Goal: Task Accomplishment & Management: Complete application form

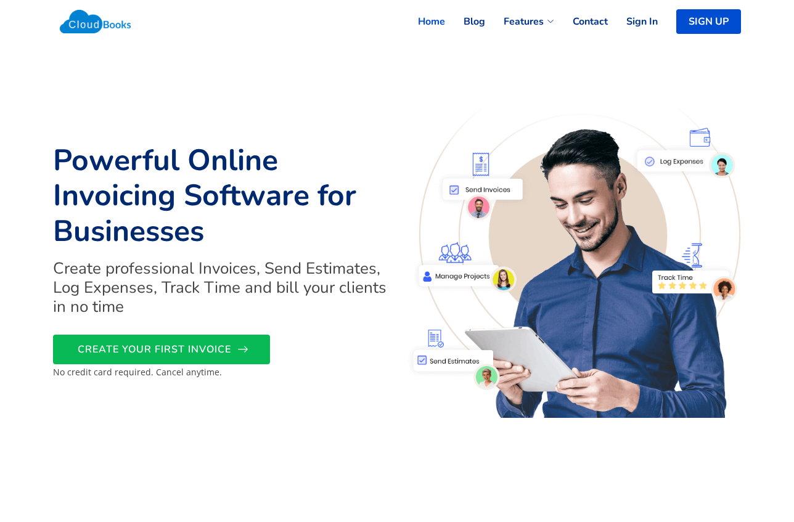
click at [224, 360] on link "CREATE YOUR FIRST INVOICE" at bounding box center [161, 350] width 217 height 30
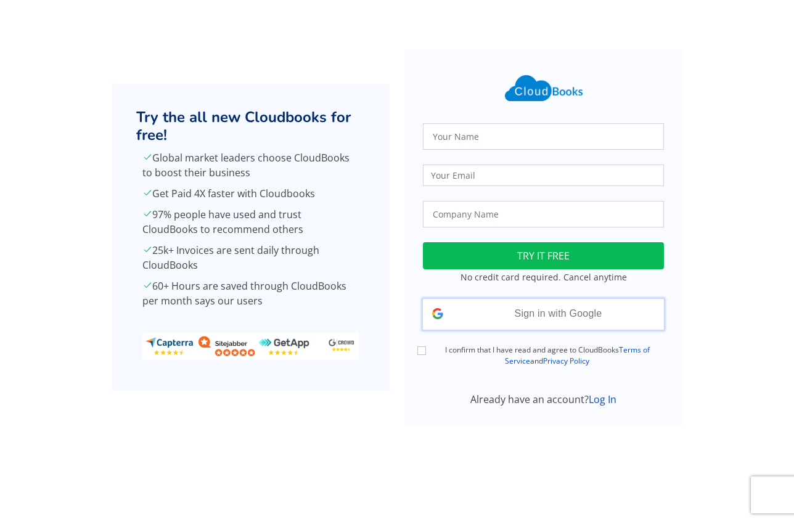
click at [467, 319] on div "Sign in with Google Signed in with Google" at bounding box center [543, 314] width 241 height 31
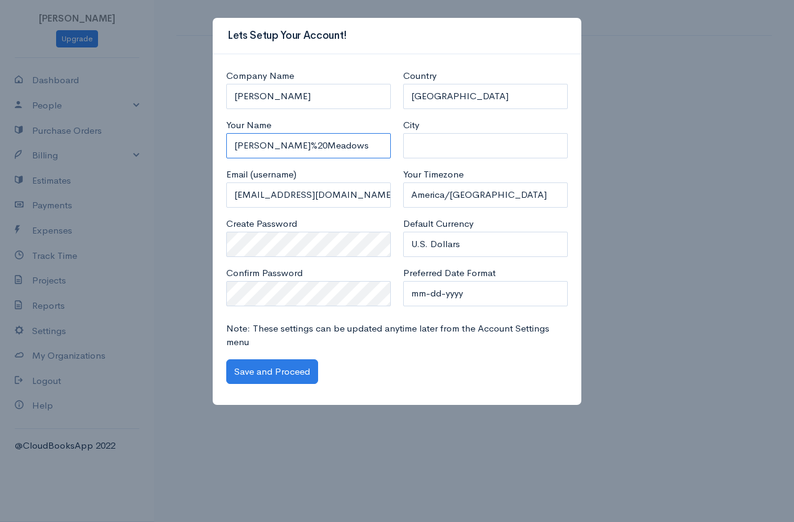
click at [355, 145] on input "[PERSON_NAME]%20Meadows" at bounding box center [308, 145] width 165 height 25
drag, startPoint x: 329, startPoint y: 101, endPoint x: 52, endPoint y: 118, distance: 278.1
click at [80, 121] on div "Lets Setup Your Account! Company Name Lance Meadows Your Name Lance%20Meadows E…" at bounding box center [397, 261] width 794 height 522
type input "L"
type input "Longevity"
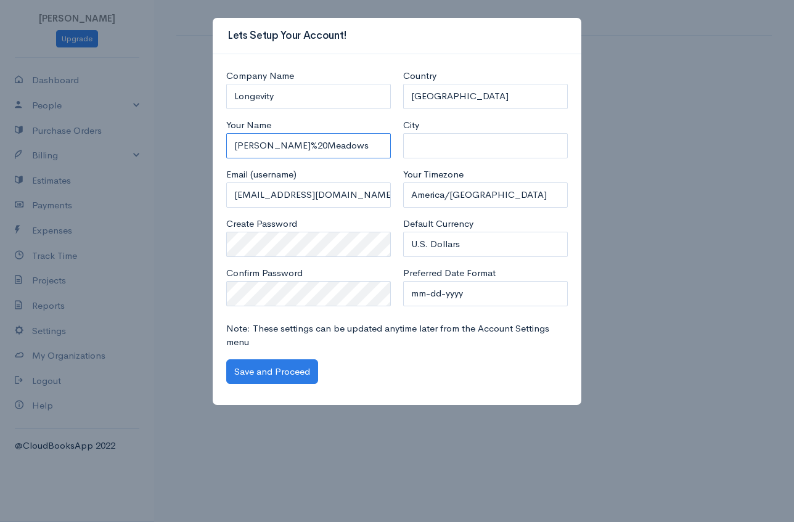
click at [312, 154] on input "Lance%20Meadows" at bounding box center [308, 145] width 165 height 25
drag, startPoint x: 320, startPoint y: 153, endPoint x: 118, endPoint y: 93, distance: 211.1
click at [123, 97] on div "Lets Setup Your Account! Company Name Longevity Your Name Lance%20Meadows Email…" at bounding box center [397, 261] width 794 height 522
type input "Lance Meadows"
click at [456, 144] on input "City" at bounding box center [485, 145] width 165 height 25
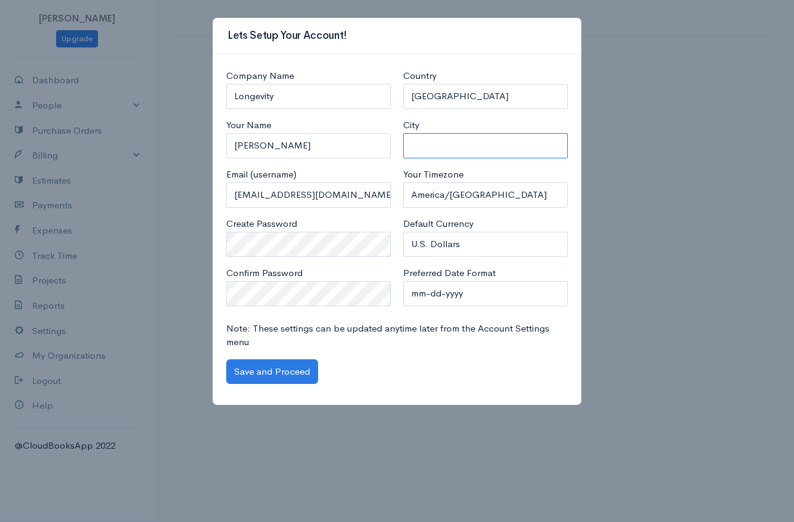
click at [418, 139] on input "City" at bounding box center [485, 145] width 165 height 25
type input "[GEOGRAPHIC_DATA]"
click at [291, 373] on button "Save and Proceed" at bounding box center [272, 372] width 92 height 25
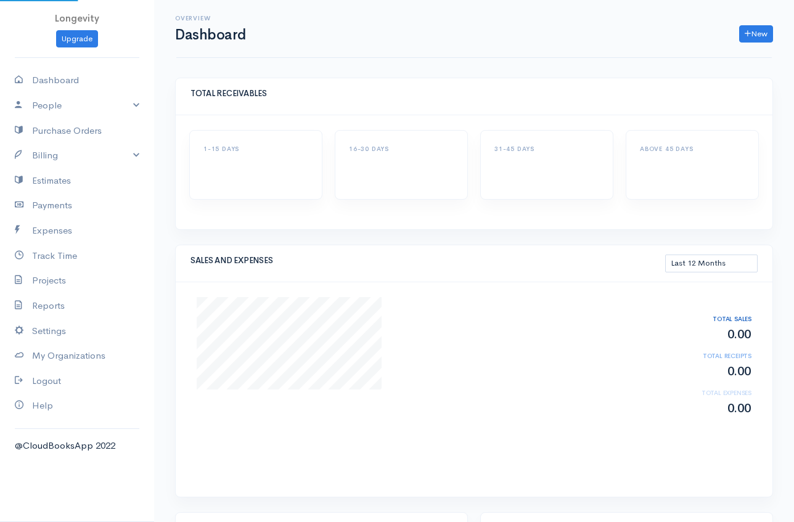
select select "365"
click at [73, 228] on link "Expenses" at bounding box center [77, 230] width 154 height 25
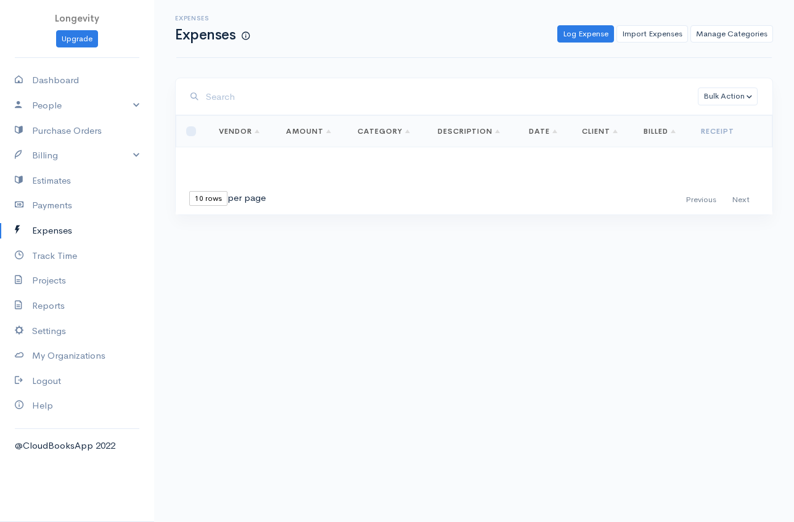
click at [743, 76] on div "Expenses Expenses Log Expense Import Expenses Manage Categories Action New Expe…" at bounding box center [474, 130] width 640 height 261
click at [662, 36] on link "Import Expenses" at bounding box center [653, 34] width 72 height 18
click at [193, 134] on input "checkbox" at bounding box center [191, 131] width 10 height 10
checkbox input "true"
click at [604, 35] on link "Log Expense" at bounding box center [586, 34] width 57 height 18
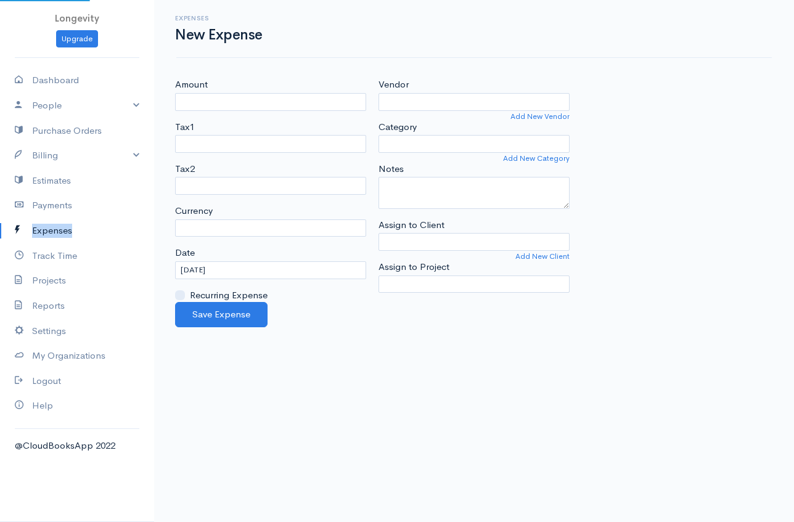
select select "USD"
click at [57, 228] on link "Expenses" at bounding box center [77, 230] width 154 height 25
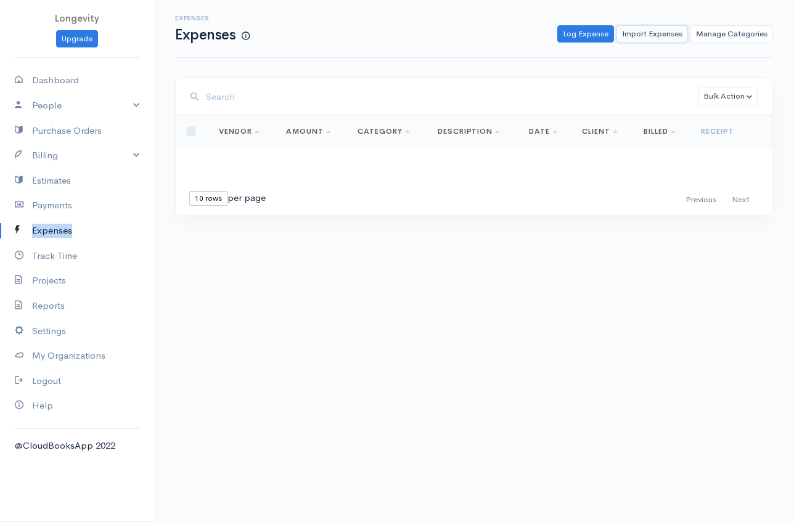
click at [641, 33] on link "Import Expenses" at bounding box center [653, 34] width 72 height 18
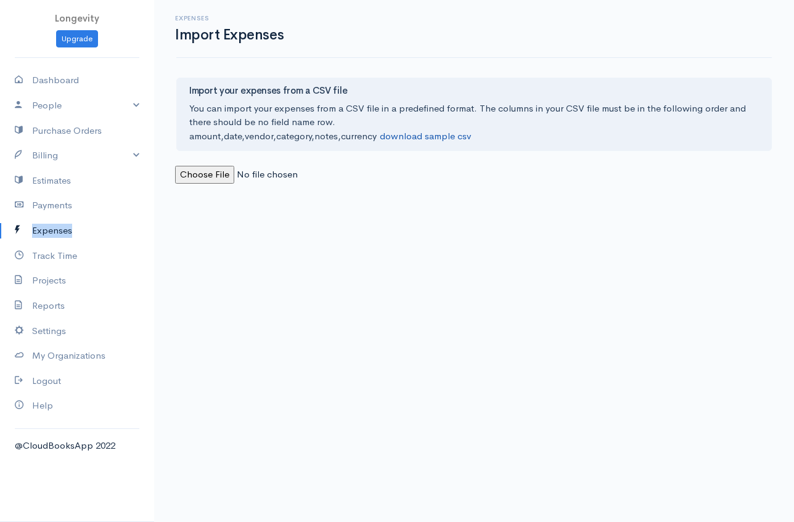
click at [427, 136] on link "download sample csv" at bounding box center [425, 136] width 91 height 12
click at [59, 229] on link "Expenses" at bounding box center [77, 230] width 154 height 25
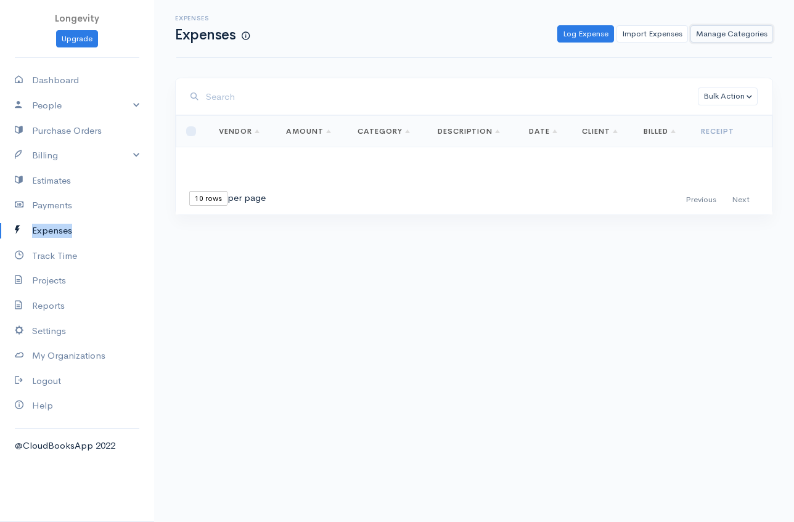
click at [743, 38] on link "Manage Categories" at bounding box center [732, 34] width 83 height 18
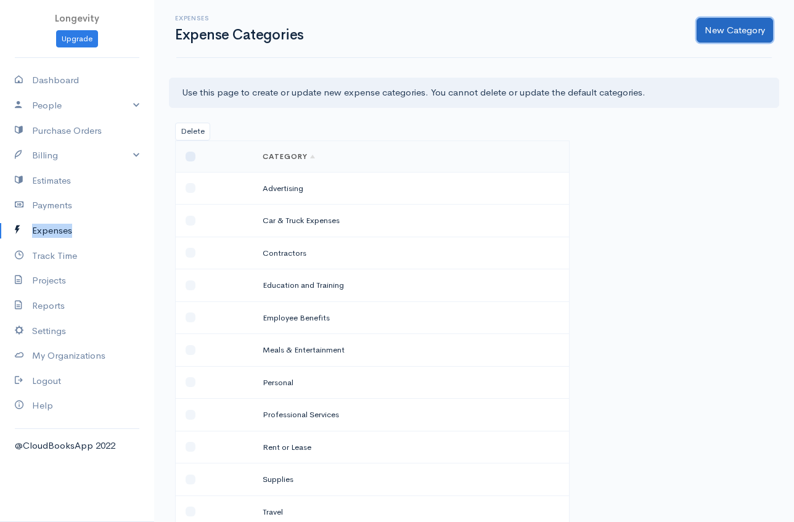
drag, startPoint x: 720, startPoint y: 25, endPoint x: 601, endPoint y: 46, distance: 120.8
click at [601, 46] on div "Expenses Expense Categories New Category" at bounding box center [474, 29] width 596 height 58
click at [62, 229] on link "Expenses" at bounding box center [77, 230] width 154 height 25
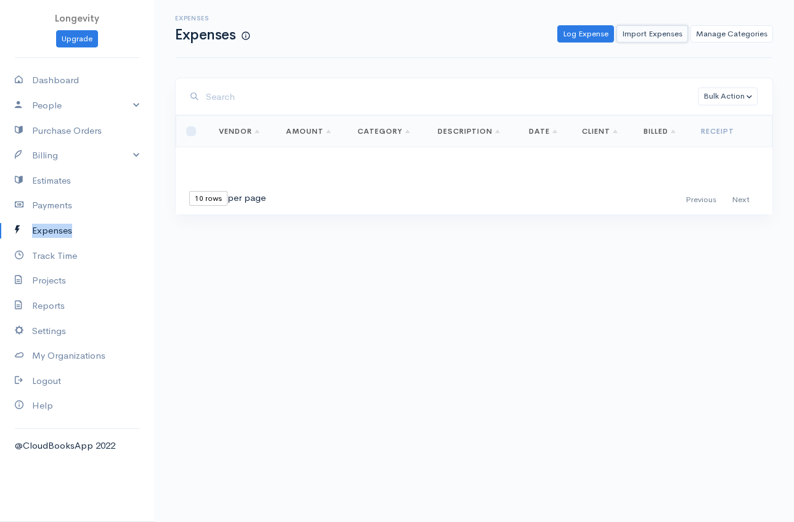
click at [647, 33] on link "Import Expenses" at bounding box center [653, 34] width 72 height 18
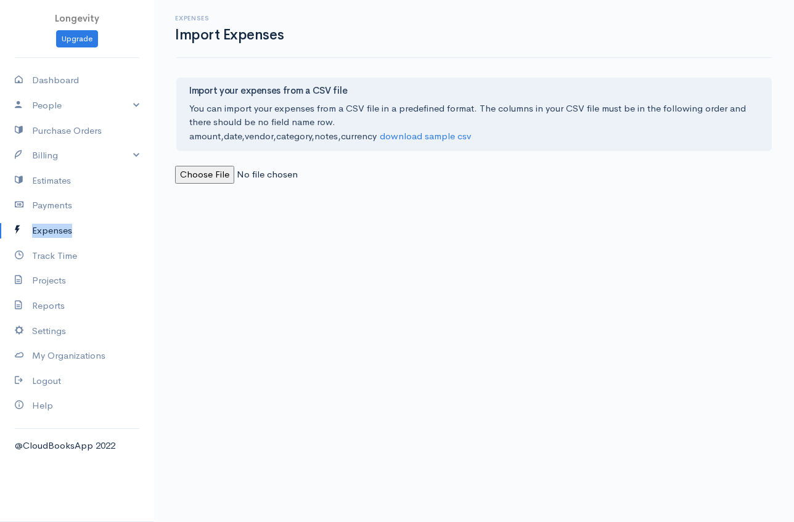
click at [195, 183] on input "file" at bounding box center [259, 175] width 168 height 18
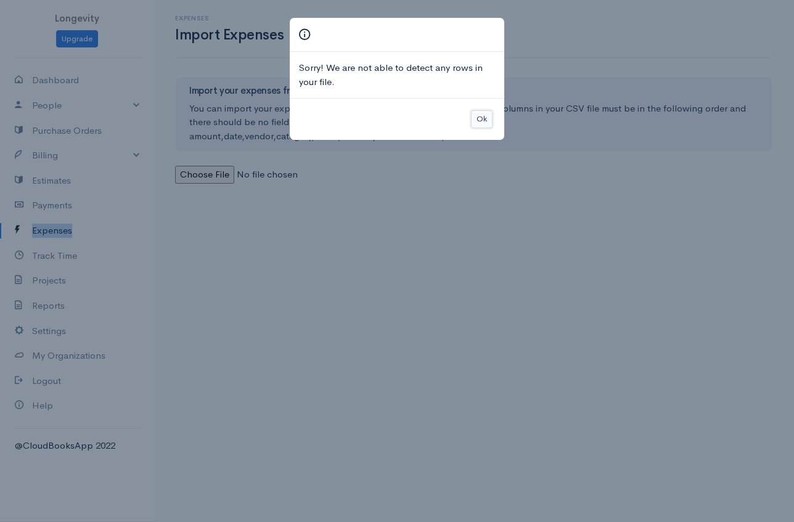
click at [477, 119] on button "Ok" at bounding box center [482, 119] width 22 height 18
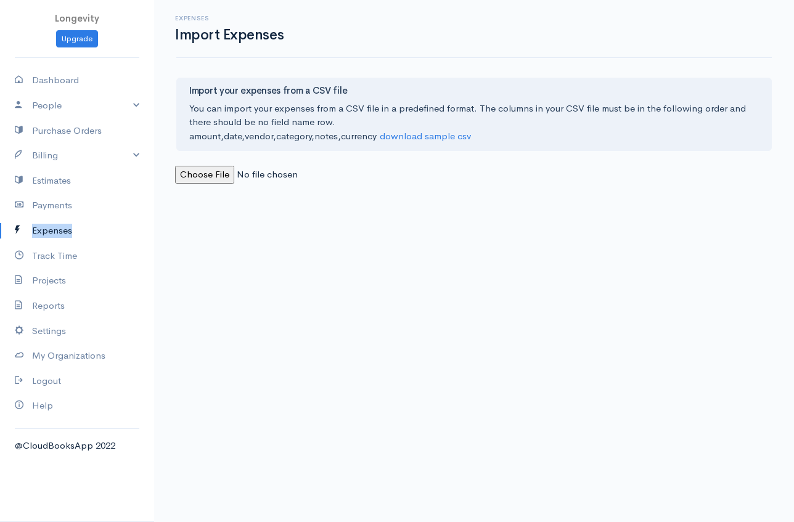
click at [209, 179] on input "file" at bounding box center [259, 175] width 168 height 18
type input "C:\fakepath\For upload.csv"
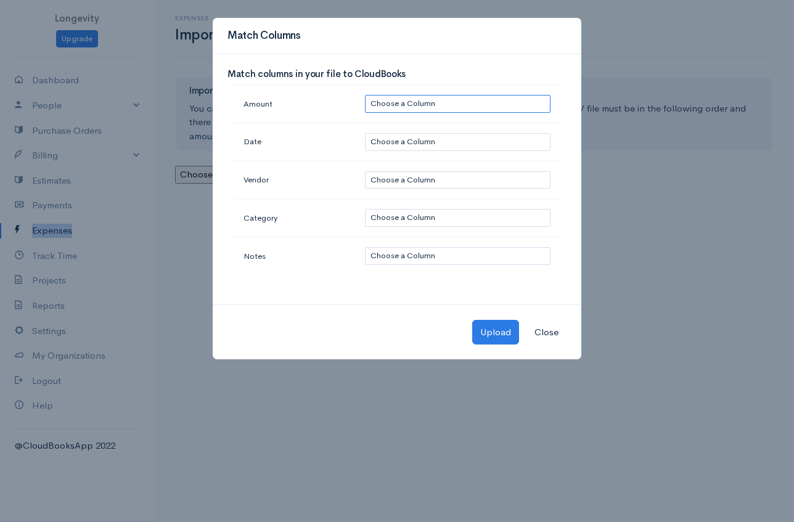
click at [398, 106] on select "Choose a Column Amount: "$4 Date: 000.00" Vendor: 10-1-25 Category: Rent Notes:…" at bounding box center [458, 104] width 186 height 18
select select "0"
click at [365, 95] on select "Choose a Column Amount: "$4 Date: 000.00" Vendor: 10-1-25 Category: Rent Notes:…" at bounding box center [458, 104] width 186 height 18
click at [410, 144] on select "Choose a Column Amount: "$4 Date: 000.00" Vendor: 10-1-25 Category: Rent Notes:…" at bounding box center [458, 142] width 186 height 18
click at [365, 133] on select "Choose a Column Amount: "$4 Date: 000.00" Vendor: 10-1-25 Category: Rent Notes:…" at bounding box center [458, 142] width 186 height 18
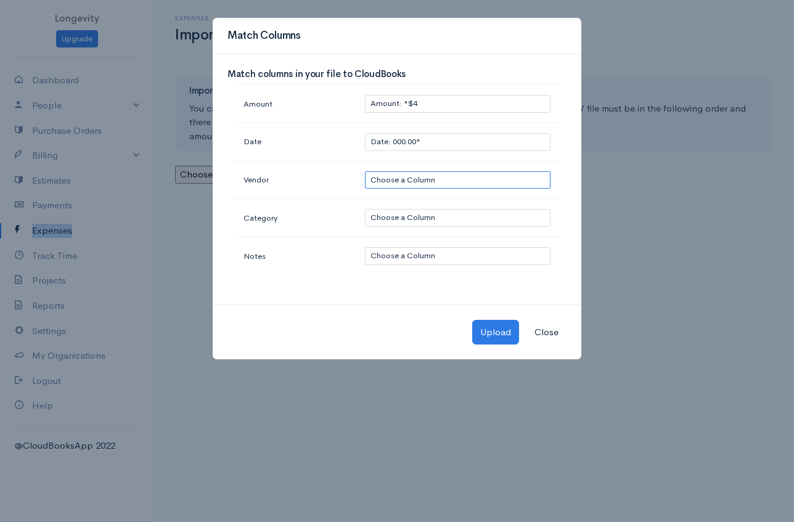
click at [445, 181] on select "Choose a Column Amount: "$4 Date: 000.00" Vendor: 10-1-25 Category: Rent Notes:…" at bounding box center [458, 180] width 186 height 18
click at [421, 142] on select "Choose a Column Amount: "$4 Date: 000.00" Vendor: 10-1-25 Category: Rent Notes:…" at bounding box center [458, 142] width 186 height 18
select select "2"
click at [365, 133] on select "Choose a Column Amount: "$4 Date: 000.00" Vendor: 10-1-25 Category: Rent Notes:…" at bounding box center [458, 142] width 186 height 18
click at [430, 176] on select "Choose a Column Amount: "$4 Date: 000.00" Vendor: 10-1-25 Category: Rent Notes:…" at bounding box center [458, 180] width 186 height 18
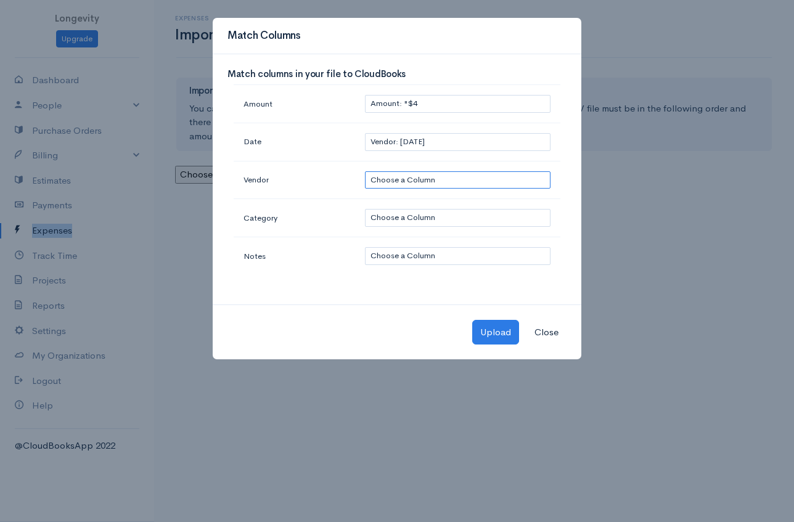
select select "3"
click at [365, 171] on select "Choose a Column Amount: "$4 Date: 000.00" Vendor: 10-1-25 Category: Rent Notes:…" at bounding box center [458, 180] width 186 height 18
click at [423, 218] on select "Choose a Column Amount: "$4 Date: 000.00" Vendor: 10-1-25 Category: Rent Notes:…" at bounding box center [458, 218] width 186 height 18
select select "3"
click at [365, 209] on select "Choose a Column Amount: "$4 Date: 000.00" Vendor: 10-1-25 Category: Rent Notes:…" at bounding box center [458, 218] width 186 height 18
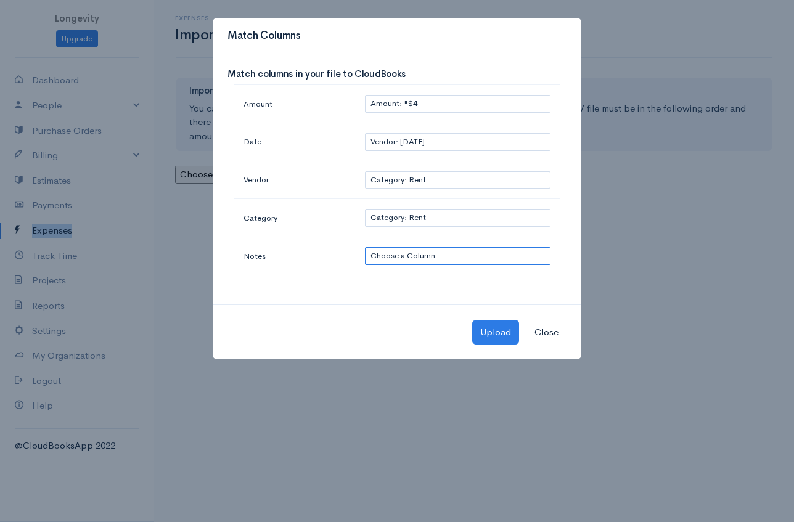
click at [412, 257] on select "Choose a Column Amount: "$4 Date: 000.00" Vendor: 10-1-25 Category: Rent Notes:…" at bounding box center [458, 256] width 186 height 18
select select "4"
click at [365, 247] on select "Choose a Column Amount: "$4 Date: 000.00" Vendor: 10-1-25 Category: Rent Notes:…" at bounding box center [458, 256] width 186 height 18
click at [399, 223] on select "Choose a Column Amount: "$4 Date: 000.00" Vendor: 10-1-25 Category: Rent Notes:…" at bounding box center [458, 218] width 186 height 18
click at [365, 209] on select "Choose a Column Amount: "$4 Date: 000.00" Vendor: 10-1-25 Category: Rent Notes:…" at bounding box center [458, 218] width 186 height 18
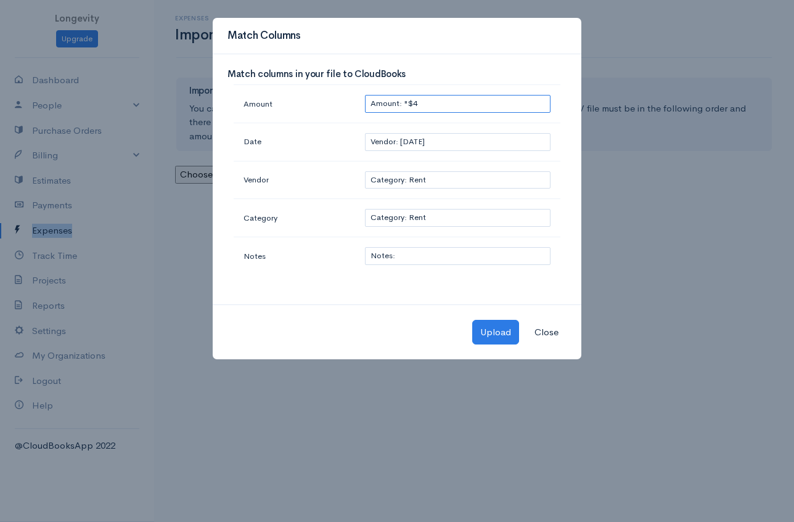
click at [427, 100] on select "Choose a Column Amount: "$4 Date: 000.00" Vendor: 10-1-25 Category: Rent Notes:…" at bounding box center [458, 104] width 186 height 18
click at [498, 333] on button "Upload" at bounding box center [495, 332] width 47 height 25
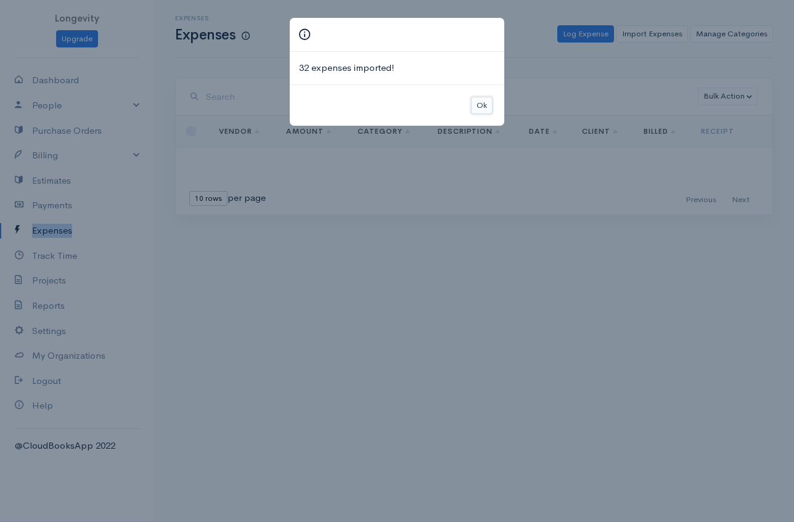
click at [485, 106] on button "Ok" at bounding box center [482, 106] width 22 height 18
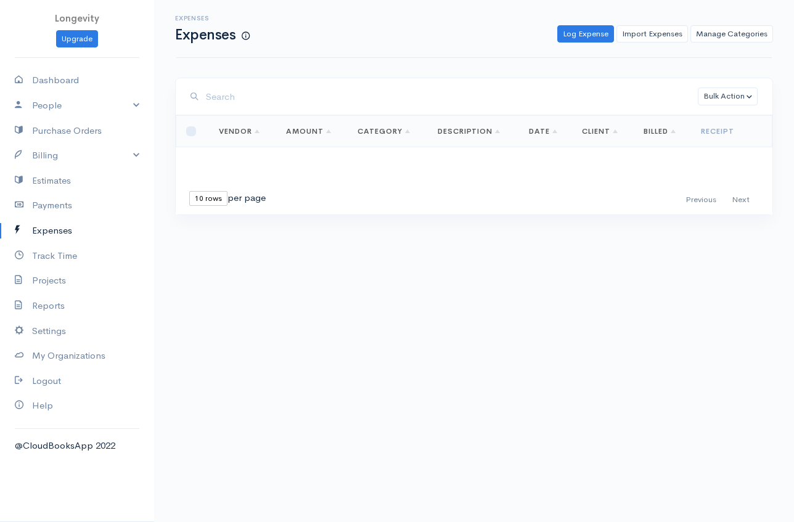
click at [157, 237] on div "Bulk Action Delete Convert to Invoice Loading ... First Previous Next Last 10 r…" at bounding box center [474, 169] width 640 height 183
click at [726, 35] on link "Manage Categories" at bounding box center [732, 34] width 83 height 18
click at [257, 136] on link "Vendor" at bounding box center [239, 131] width 41 height 10
click at [216, 194] on select "10 rows 25 rows 50 rows" at bounding box center [208, 198] width 38 height 15
select select "50"
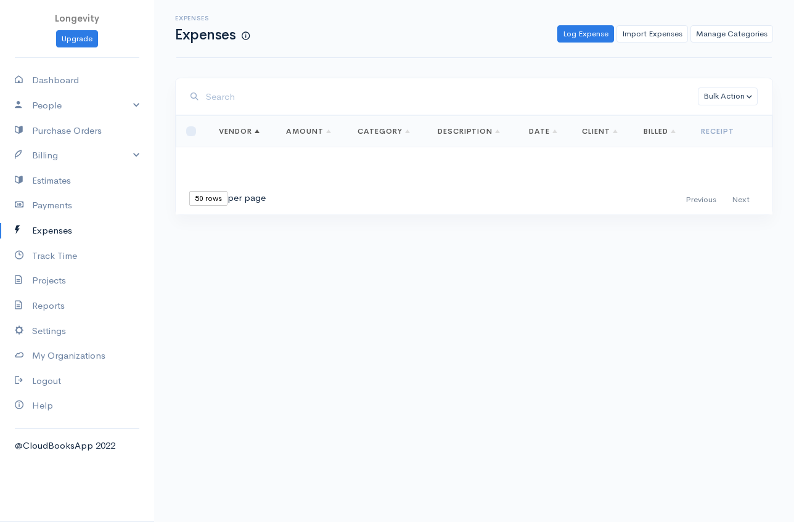
click at [189, 191] on select "10 rows 25 rows 50 rows" at bounding box center [208, 198] width 38 height 15
click at [64, 251] on link "Track Time" at bounding box center [77, 256] width 154 height 25
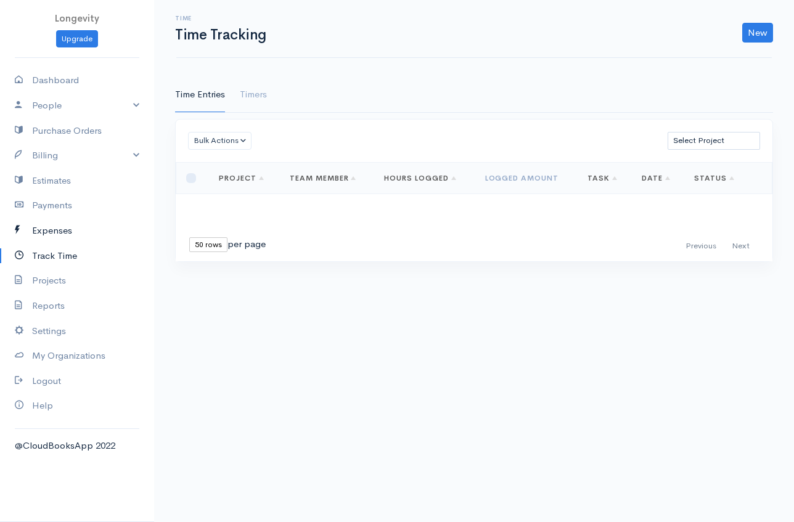
click at [59, 233] on link "Expenses" at bounding box center [77, 230] width 154 height 25
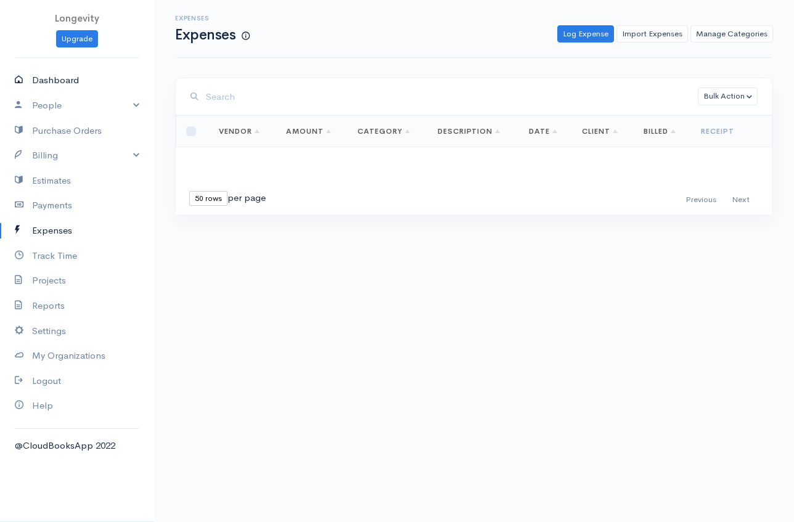
click at [88, 78] on link "Dashboard" at bounding box center [77, 80] width 154 height 25
select select "365"
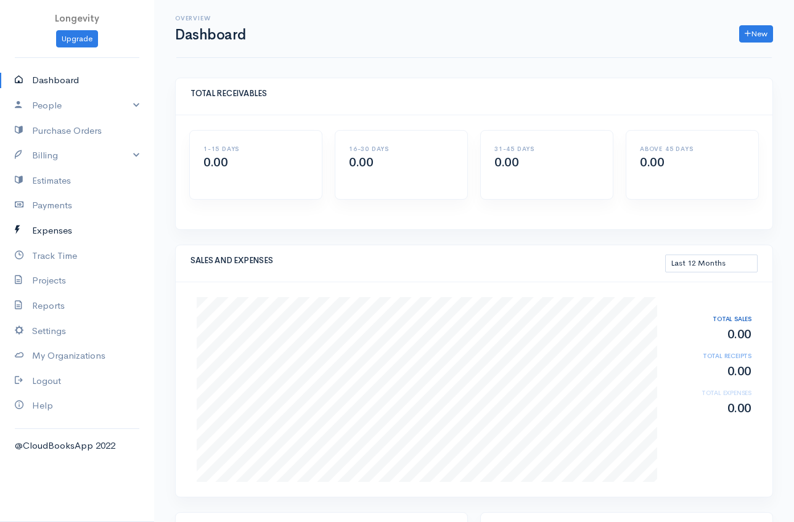
click at [62, 226] on link "Expenses" at bounding box center [77, 230] width 154 height 25
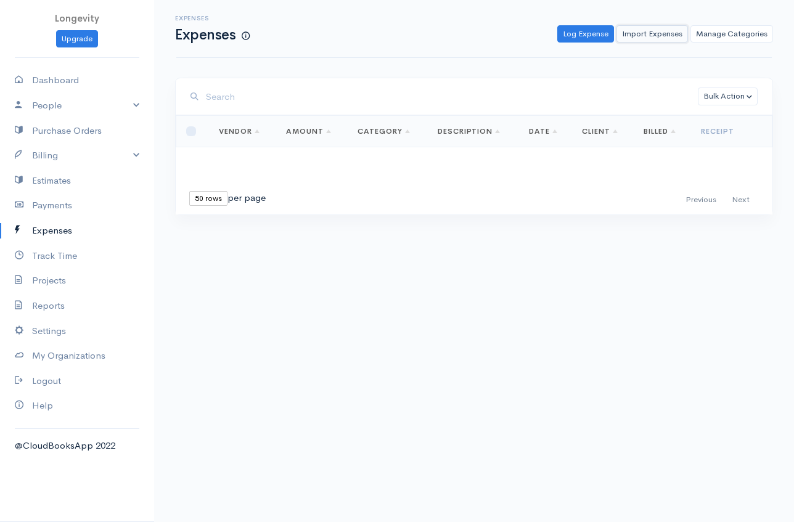
click at [656, 33] on link "Import Expenses" at bounding box center [653, 34] width 72 height 18
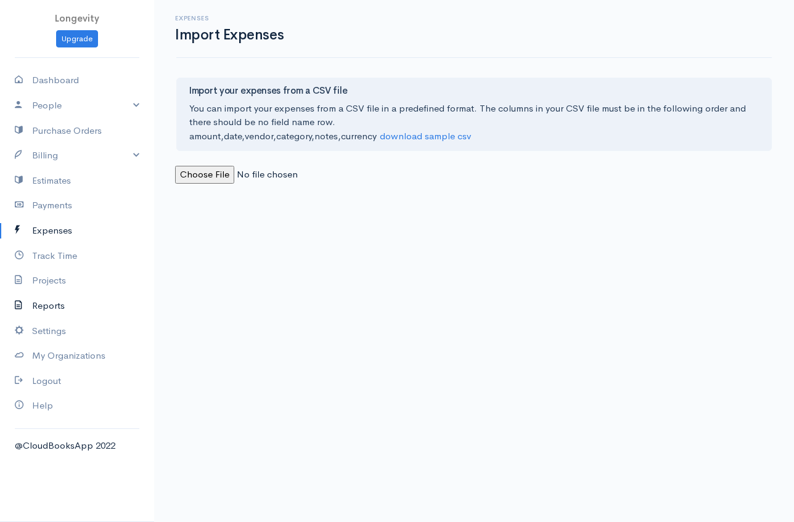
click at [56, 309] on link "Reports" at bounding box center [77, 306] width 154 height 25
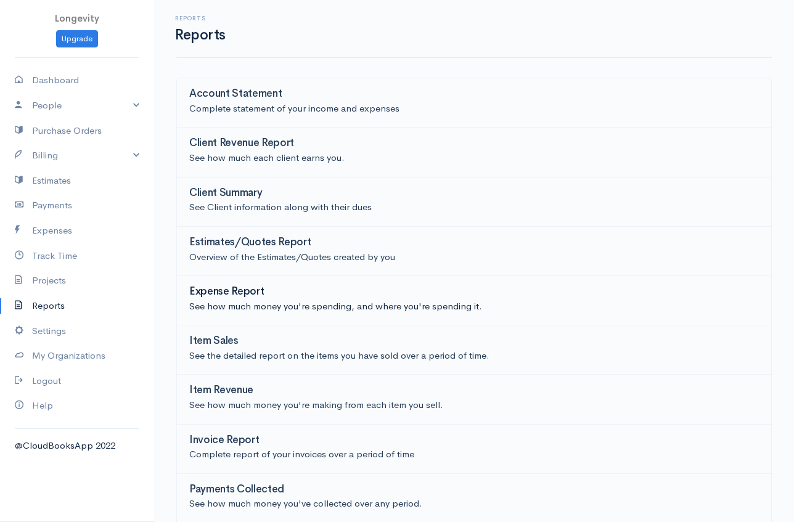
click at [232, 295] on h3 "Expense Report" at bounding box center [226, 292] width 75 height 12
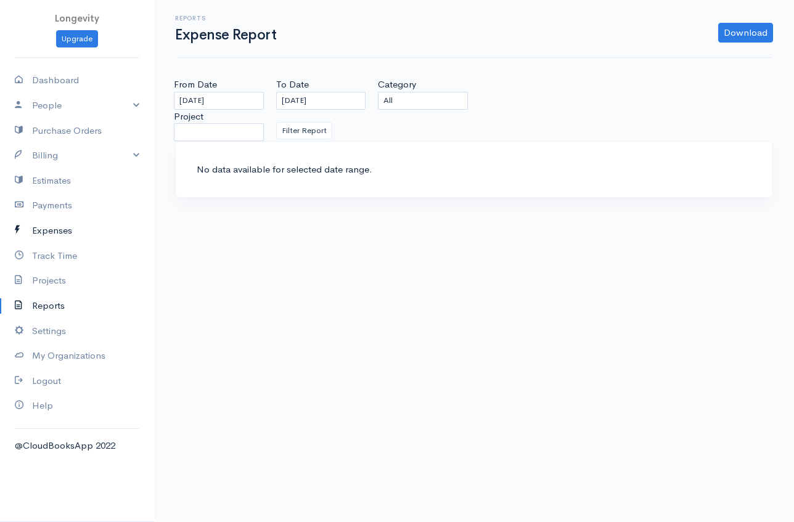
click at [61, 228] on link "Expenses" at bounding box center [77, 230] width 154 height 25
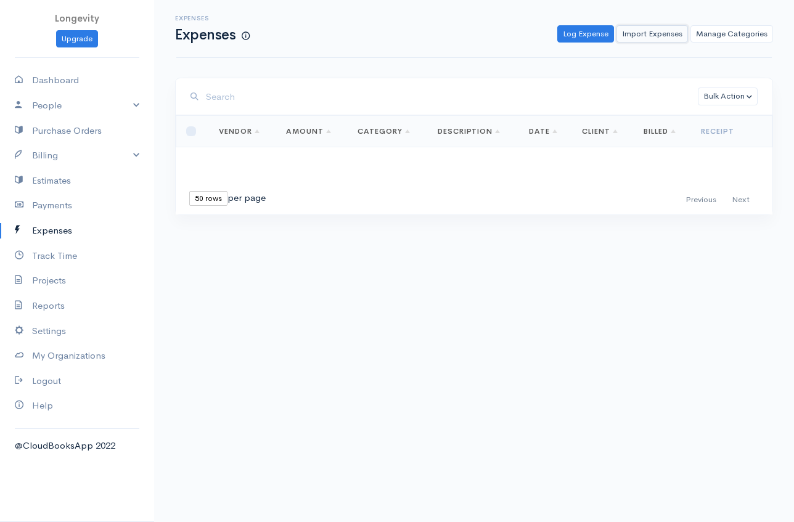
click at [664, 33] on link "Import Expenses" at bounding box center [653, 34] width 72 height 18
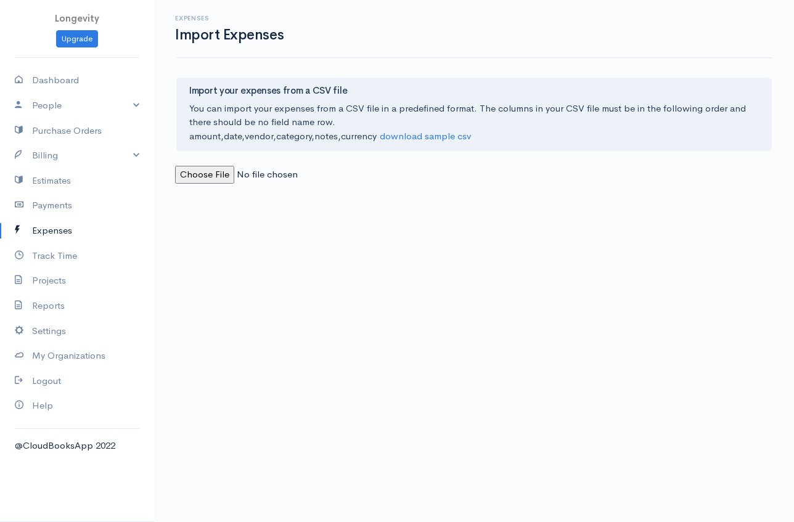
click at [206, 167] on input "file" at bounding box center [259, 175] width 168 height 18
type input "C:\fakepath\For upload.csv"
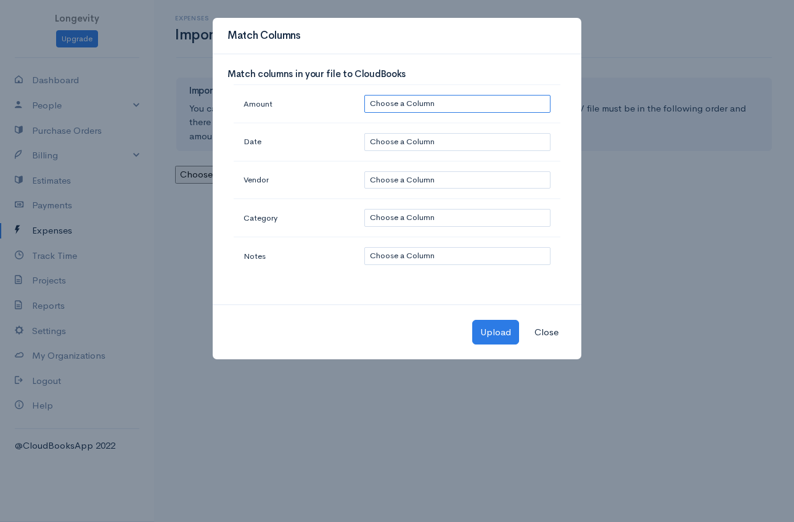
click at [492, 101] on select "Choose a Column "$4: $500.00 000.00": 10-1-25 10-1-25: Marketing Rent: : : usd …" at bounding box center [457, 104] width 186 height 18
select select "0"
click at [364, 95] on select "Choose a Column "$4: $500.00 000.00": 10-1-25 10-1-25: Marketing Rent: : : usd …" at bounding box center [457, 104] width 186 height 18
click at [445, 142] on select "Choose a Column "$4: $500.00 000.00": 10-1-25 10-1-25: Marketing Rent: : : usd …" at bounding box center [457, 142] width 186 height 18
select select "1"
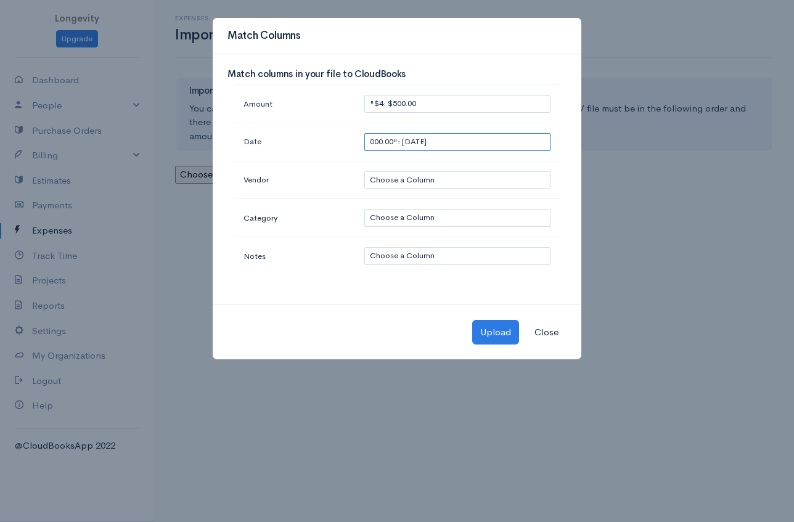
click at [364, 133] on select "Choose a Column "$4: $500.00 000.00": 10-1-25 10-1-25: Marketing Rent: : : usd …" at bounding box center [457, 142] width 186 height 18
click at [406, 177] on select "Choose a Column "$4: $500.00 000.00": 10-1-25 10-1-25: Marketing Rent: : : usd …" at bounding box center [457, 180] width 186 height 18
select select "2"
click at [364, 171] on select "Choose a Column "$4: $500.00 000.00": 10-1-25 10-1-25: Marketing Rent: : : usd …" at bounding box center [457, 180] width 186 height 18
click at [386, 222] on select "Choose a Column "$4: $500.00 000.00": 10-1-25 10-1-25: Marketing Rent: : : usd …" at bounding box center [457, 218] width 186 height 18
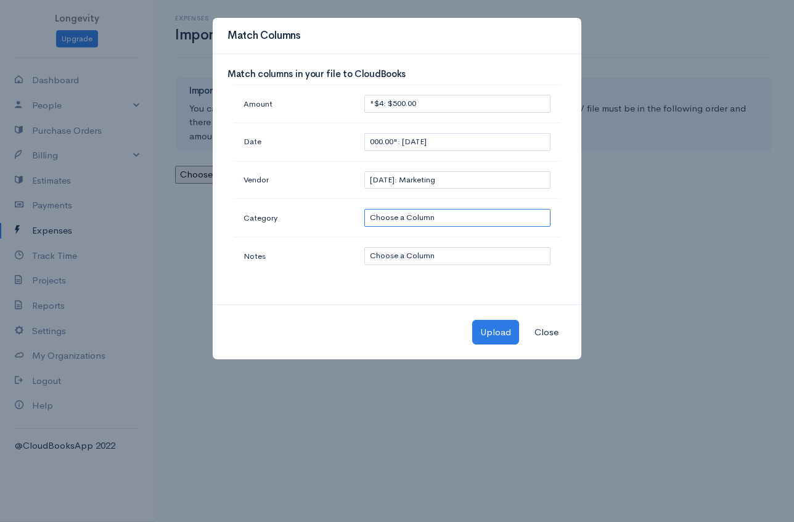
select select "3"
click at [364, 209] on select "Choose a Column "$4: $500.00 000.00": 10-1-25 10-1-25: Marketing Rent: : : usd …" at bounding box center [457, 218] width 186 height 18
click at [409, 257] on select "Choose a Column "$4: $500.00 000.00": 10-1-25 10-1-25: Marketing Rent: : : usd …" at bounding box center [457, 256] width 186 height 18
select select "4"
click at [364, 247] on select "Choose a Column "$4: $500.00 000.00": 10-1-25 10-1-25: Marketing Rent: : : usd …" at bounding box center [457, 256] width 186 height 18
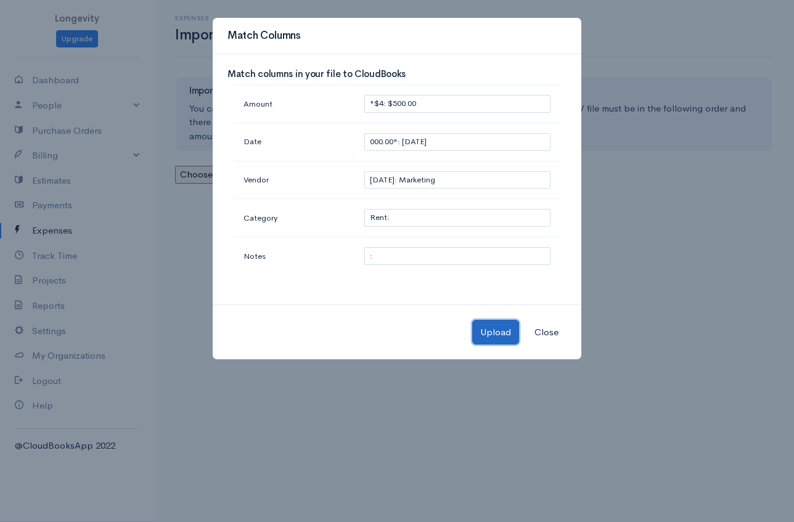
click at [493, 342] on button "Upload" at bounding box center [495, 332] width 47 height 25
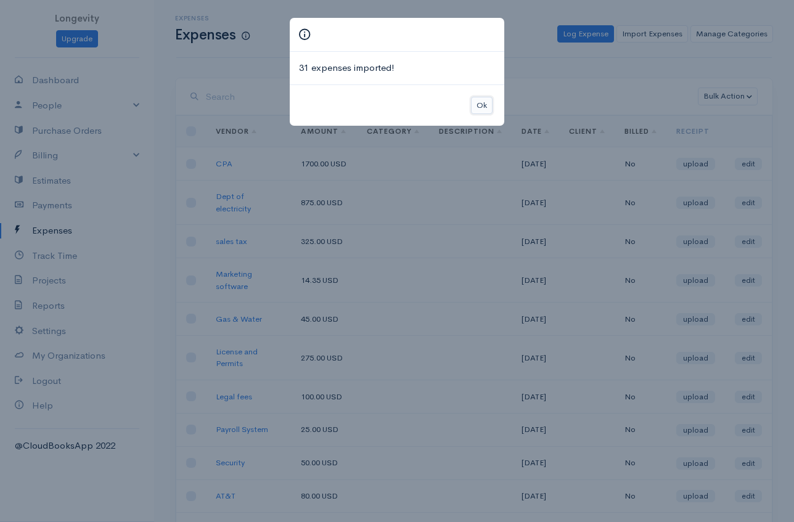
click at [478, 107] on button "Ok" at bounding box center [482, 106] width 22 height 18
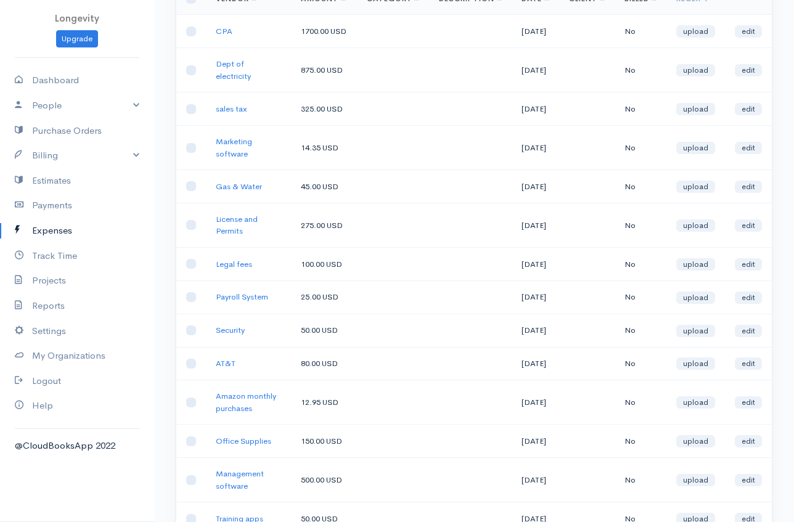
scroll to position [30, 0]
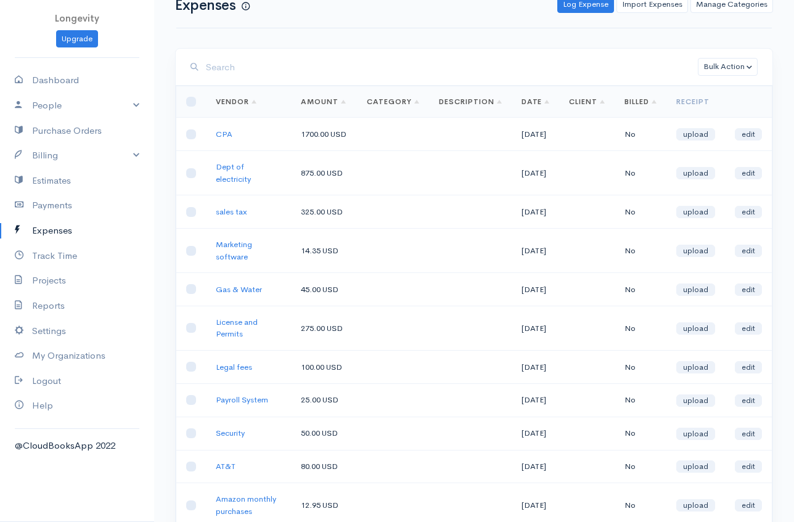
click at [524, 126] on td "12-31-1969" at bounding box center [536, 134] width 48 height 33
click at [525, 134] on td "12-31-1969" at bounding box center [536, 134] width 48 height 33
click at [756, 140] on link "edit" at bounding box center [748, 134] width 27 height 12
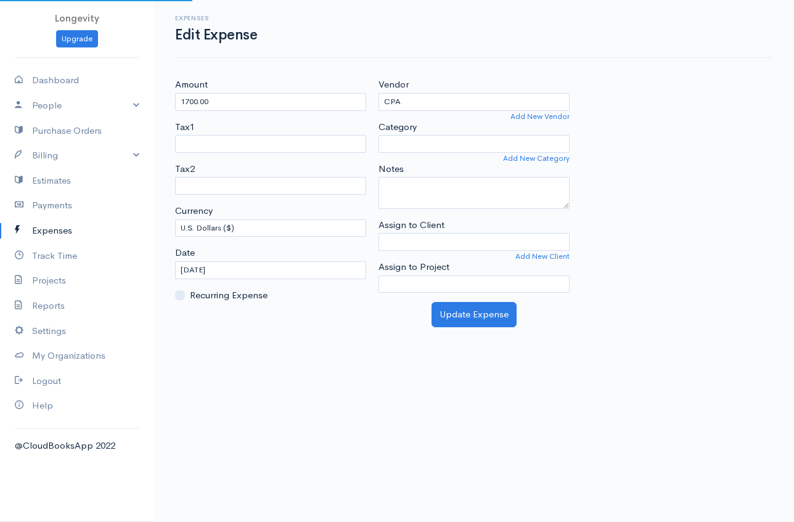
select select
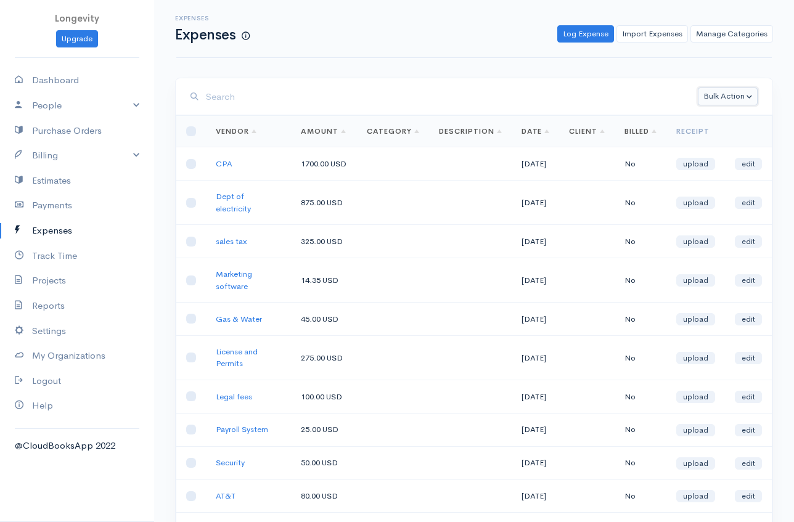
click at [739, 93] on button "Bulk Action" at bounding box center [728, 97] width 60 height 18
click at [738, 121] on link "Delete" at bounding box center [749, 122] width 107 height 22
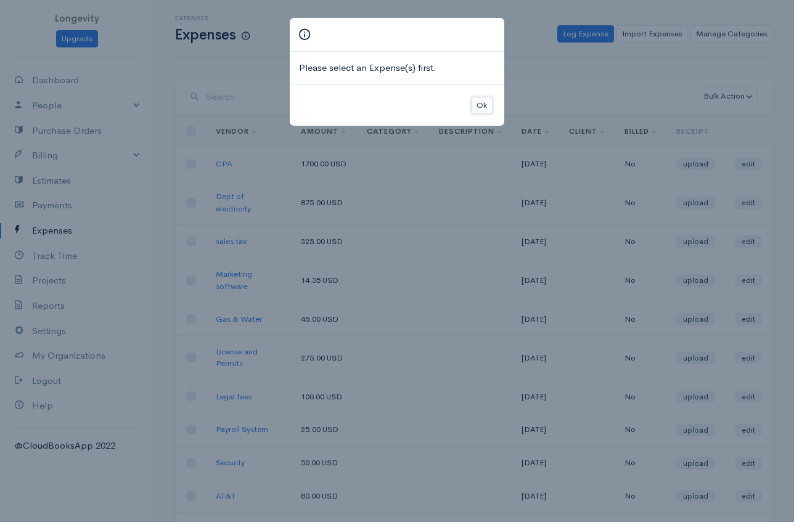
click at [482, 107] on button "Ok" at bounding box center [482, 106] width 22 height 18
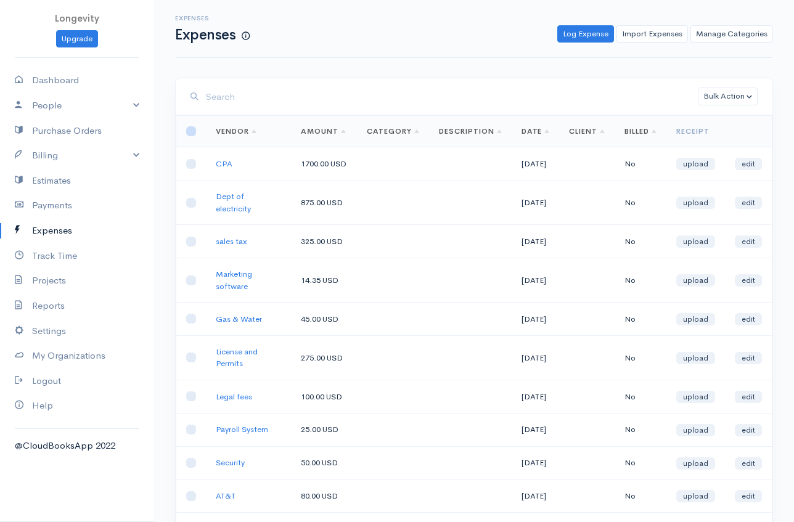
click at [193, 133] on input "checkbox" at bounding box center [191, 131] width 10 height 10
checkbox input "true"
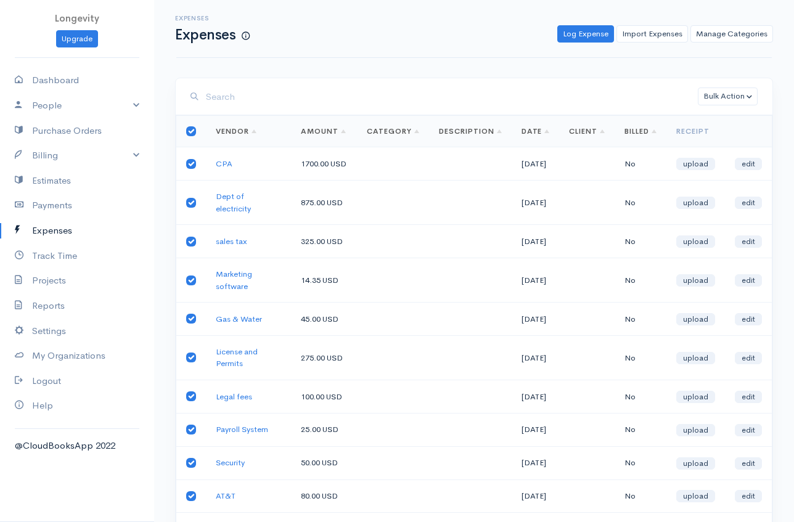
checkbox input "true"
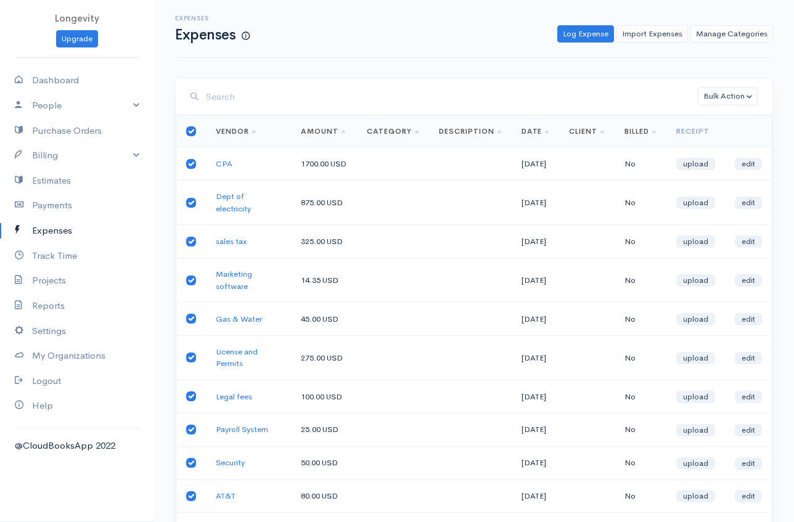
checkbox input "true"
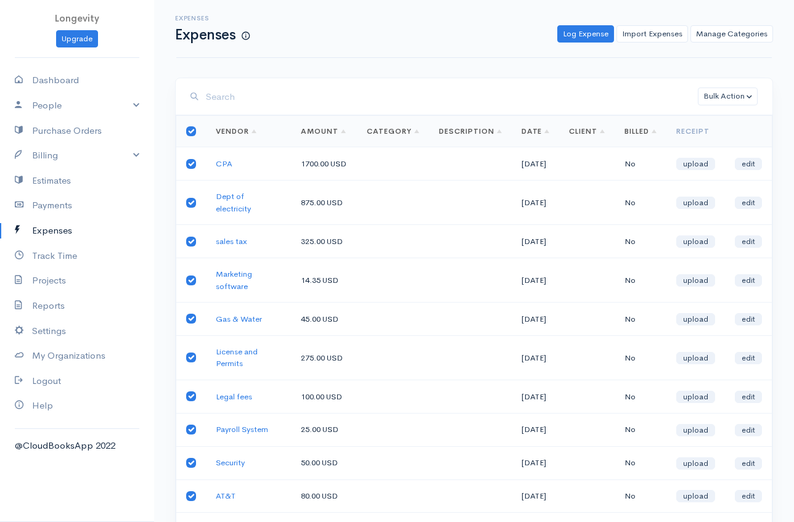
checkbox input "true"
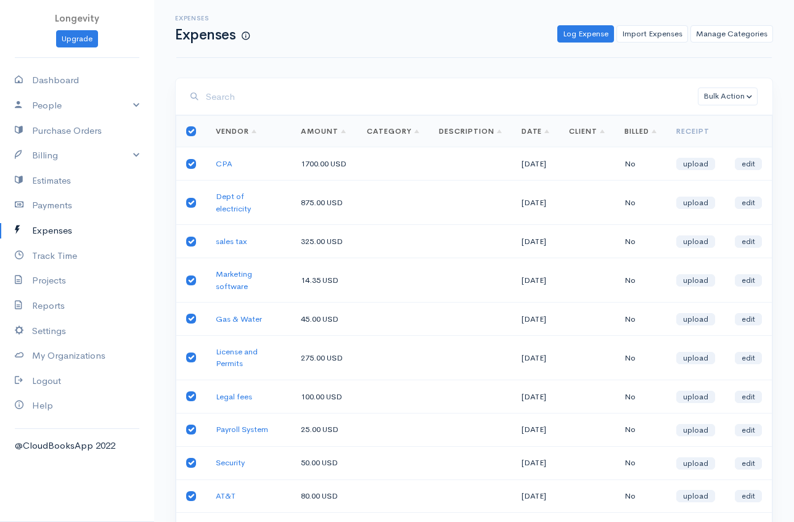
checkbox input "true"
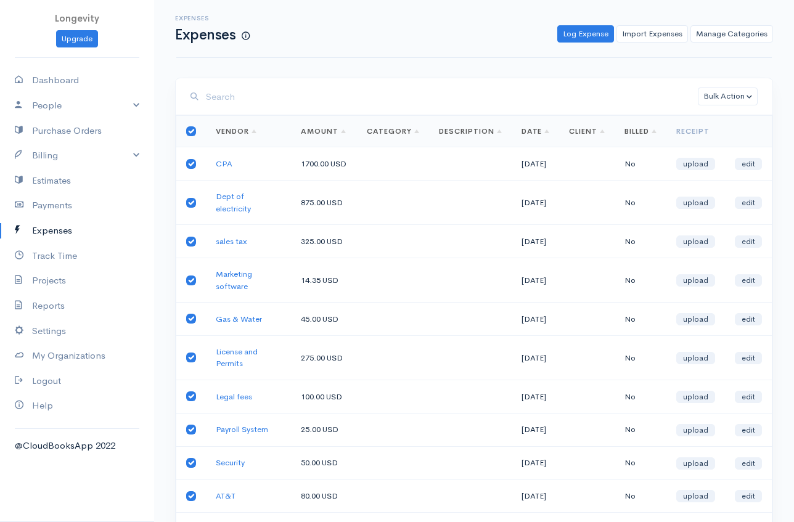
checkbox input "true"
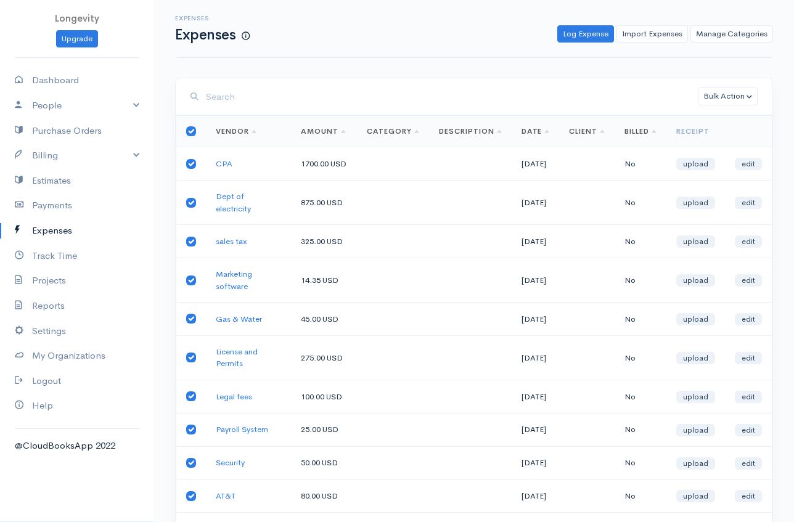
checkbox input "true"
click at [749, 99] on button "Bulk Action" at bounding box center [728, 97] width 60 height 18
click at [741, 118] on link "Delete" at bounding box center [749, 122] width 107 height 22
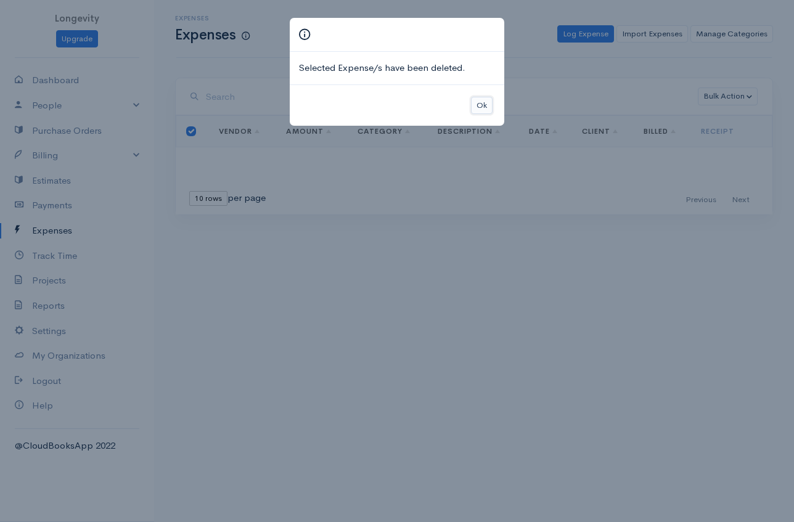
click at [483, 101] on button "Ok" at bounding box center [482, 106] width 22 height 18
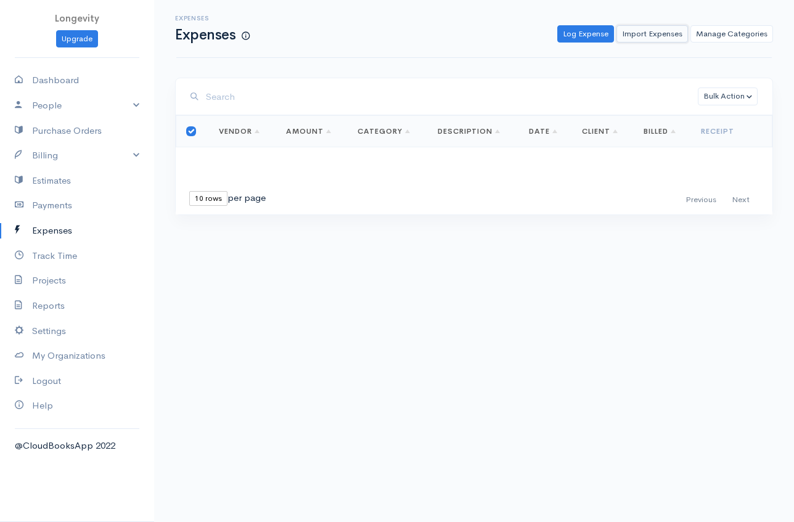
click at [645, 35] on link "Import Expenses" at bounding box center [653, 34] width 72 height 18
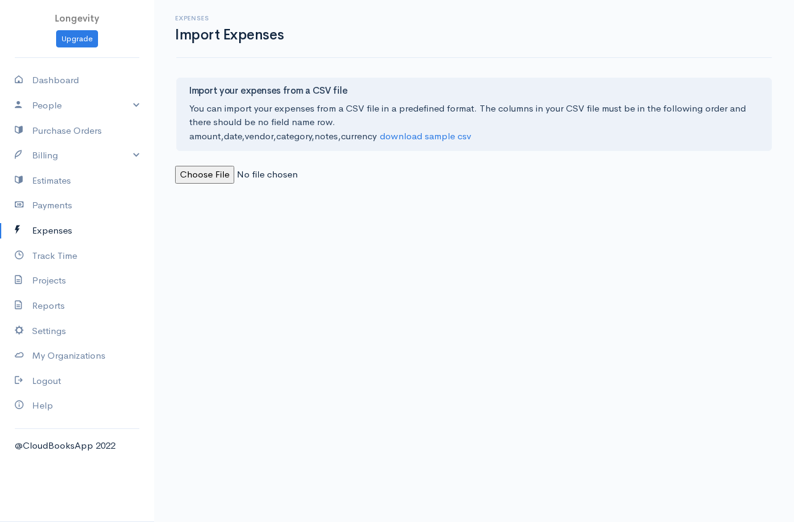
click at [211, 171] on input "file" at bounding box center [259, 175] width 168 height 18
type input "C:\fakepath\For upload.csv"
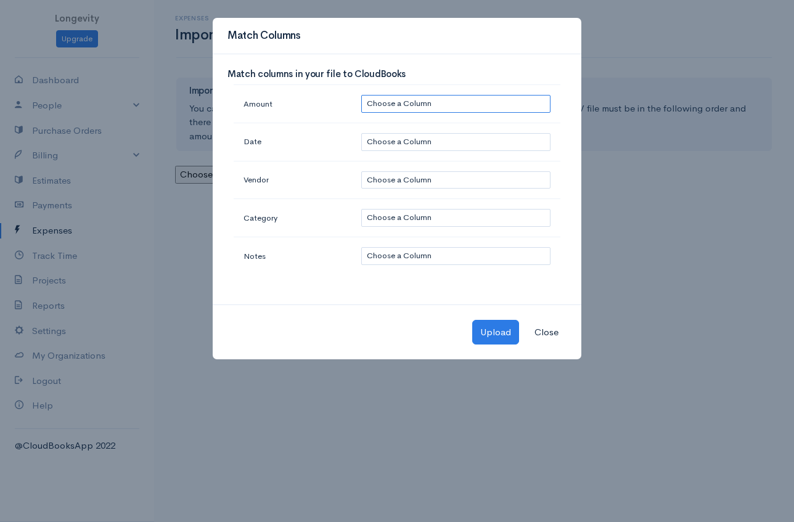
click at [498, 105] on select "Choose a Column $ 4000.00: $ 500.00 10/01/2025: 10/01/2025 Rent: Marketing : : …" at bounding box center [455, 104] width 189 height 18
select select "0"
click at [361, 95] on select "Choose a Column $ 4000.00: $ 500.00 10/01/2025: 10/01/2025 Rent: Marketing : : …" at bounding box center [455, 104] width 189 height 18
click at [449, 141] on select "Choose a Column $ 4000.00: $ 500.00 10/01/2025: 10/01/2025 Rent: Marketing : : …" at bounding box center [455, 142] width 189 height 18
select select "1"
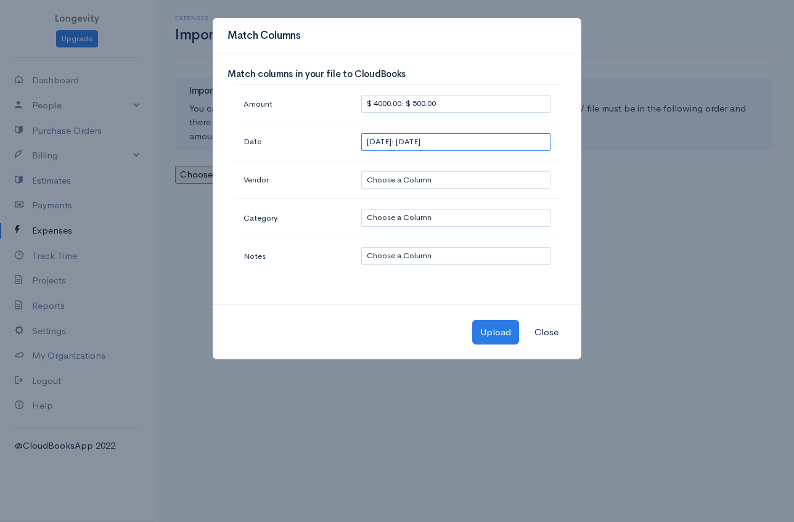
click at [361, 133] on select "Choose a Column $ 4000.00: $ 500.00 10/01/2025: 10/01/2025 Rent: Marketing : : …" at bounding box center [455, 142] width 189 height 18
click at [404, 177] on select "Choose a Column $ 4000.00: $ 500.00 10/01/2025: 10/01/2025 Rent: Marketing : : …" at bounding box center [455, 180] width 189 height 18
select select "2"
click at [361, 171] on select "Choose a Column $ 4000.00: $ 500.00 10/01/2025: 10/01/2025 Rent: Marketing : : …" at bounding box center [455, 180] width 189 height 18
click at [406, 215] on select "Choose a Column $ 4000.00: $ 500.00 10/01/2025: 10/01/2025 Rent: Marketing : : …" at bounding box center [455, 218] width 189 height 18
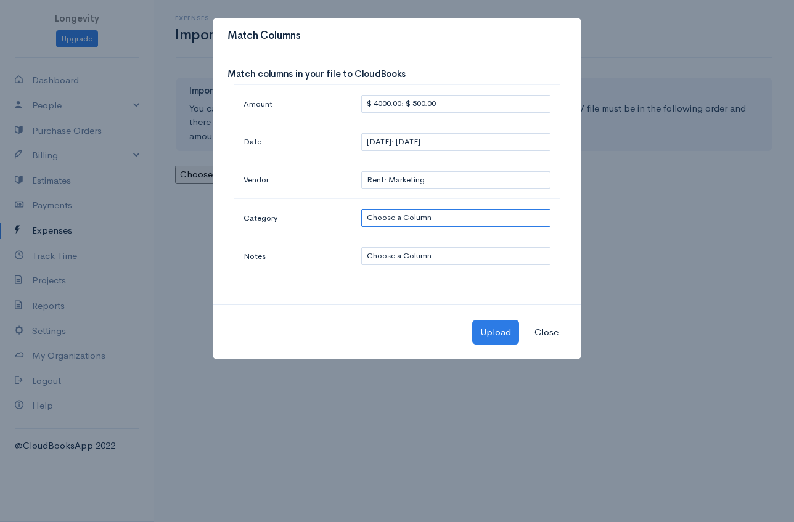
select select "3"
click at [361, 209] on select "Choose a Column $ 4000.00: $ 500.00 10/01/2025: 10/01/2025 Rent: Marketing : : …" at bounding box center [455, 218] width 189 height 18
click at [390, 258] on select "Choose a Column $ 4000.00: $ 500.00 10/01/2025: 10/01/2025 Rent: Marketing : : …" at bounding box center [455, 256] width 189 height 18
select select "4"
click at [361, 247] on select "Choose a Column $ 4000.00: $ 500.00 10/01/2025: 10/01/2025 Rent: Marketing : : …" at bounding box center [455, 256] width 189 height 18
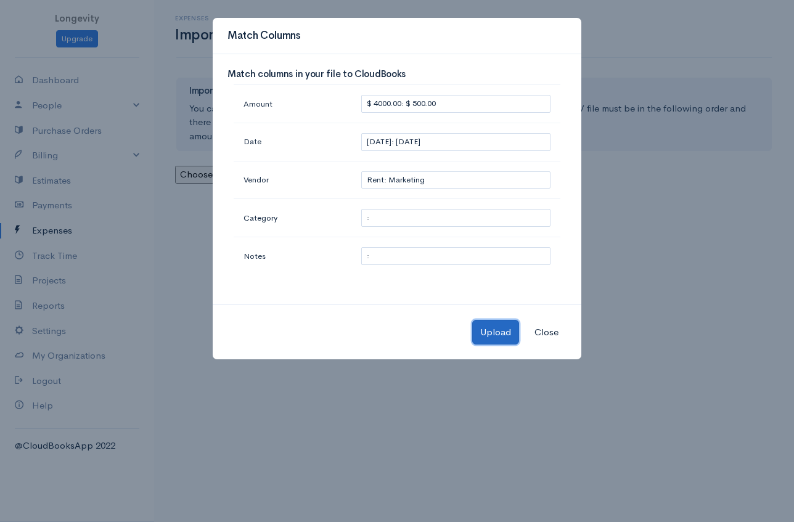
click at [508, 339] on button "Upload" at bounding box center [495, 332] width 47 height 25
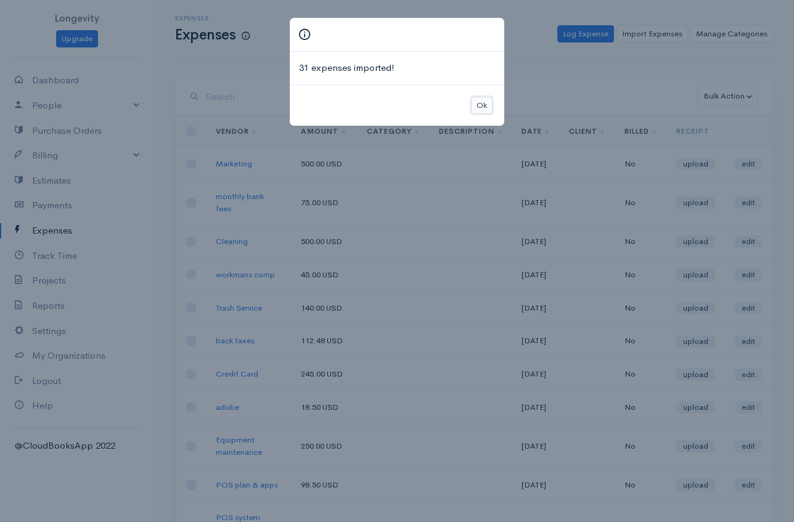
click at [484, 97] on button "Ok" at bounding box center [482, 106] width 22 height 18
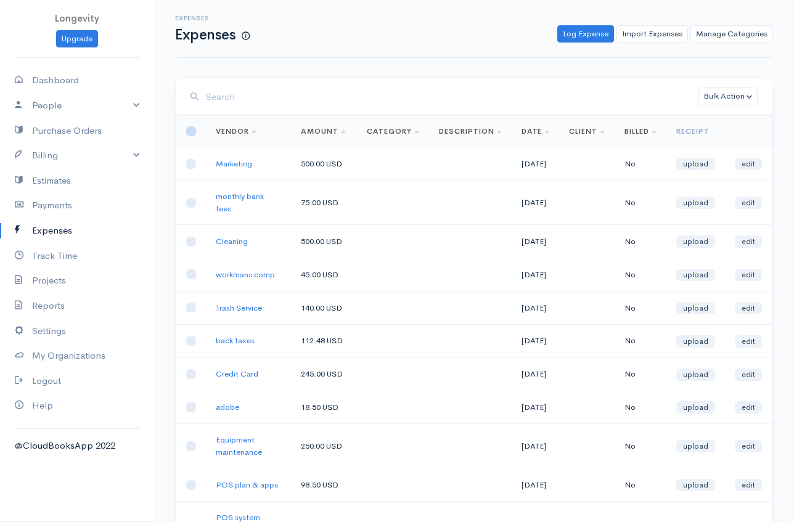
click at [192, 136] on input "checkbox" at bounding box center [191, 131] width 10 height 10
checkbox input "true"
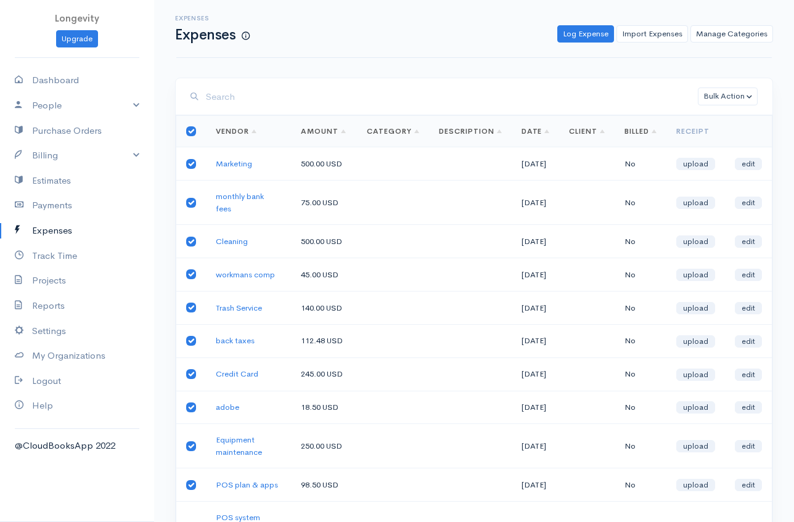
checkbox input "true"
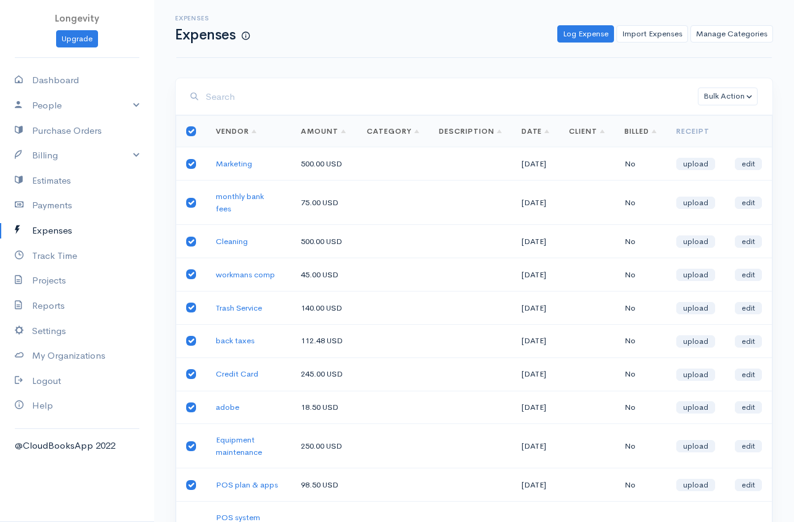
checkbox input "true"
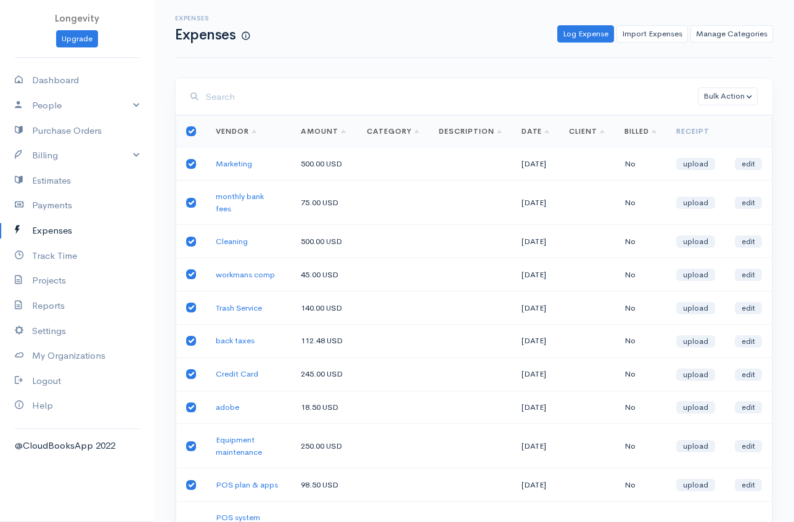
checkbox input "true"
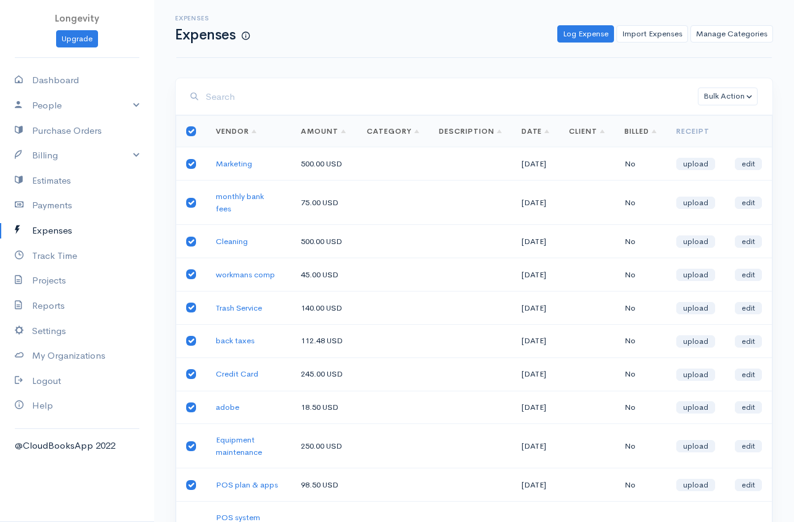
checkbox input "true"
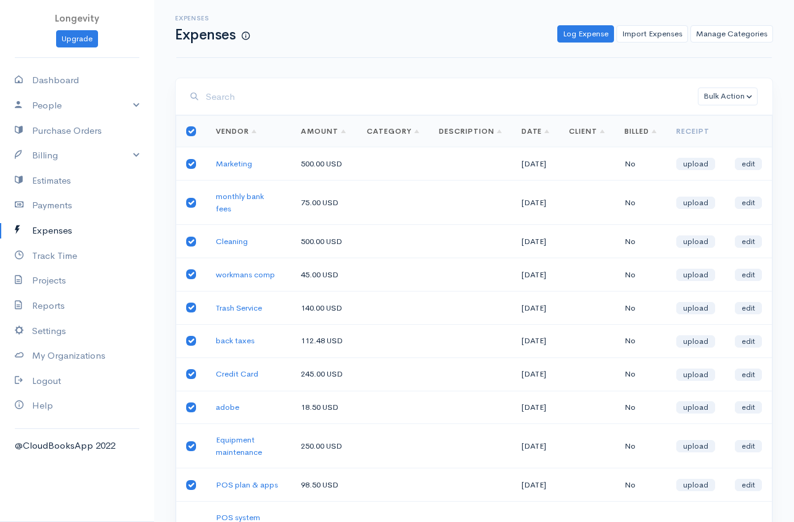
checkbox input "true"
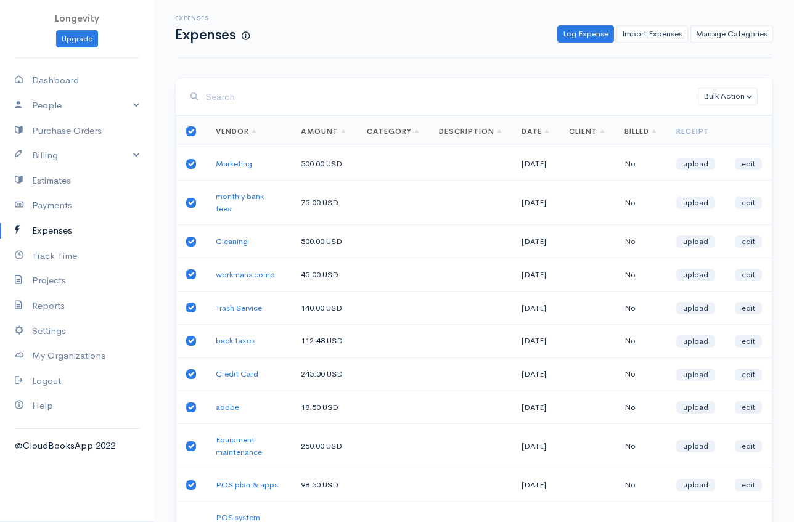
checkbox input "true"
click at [723, 99] on button "Bulk Action" at bounding box center [728, 97] width 60 height 18
click at [727, 126] on link "Delete" at bounding box center [749, 122] width 107 height 22
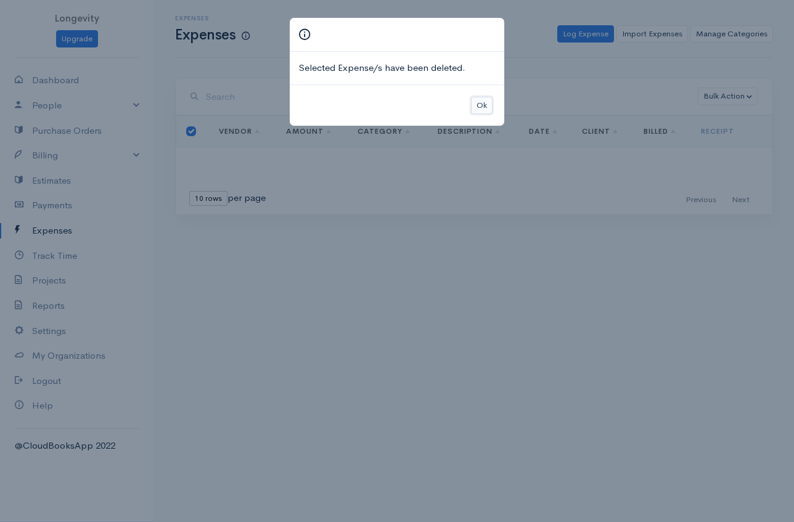
click at [482, 104] on button "Ok" at bounding box center [482, 106] width 22 height 18
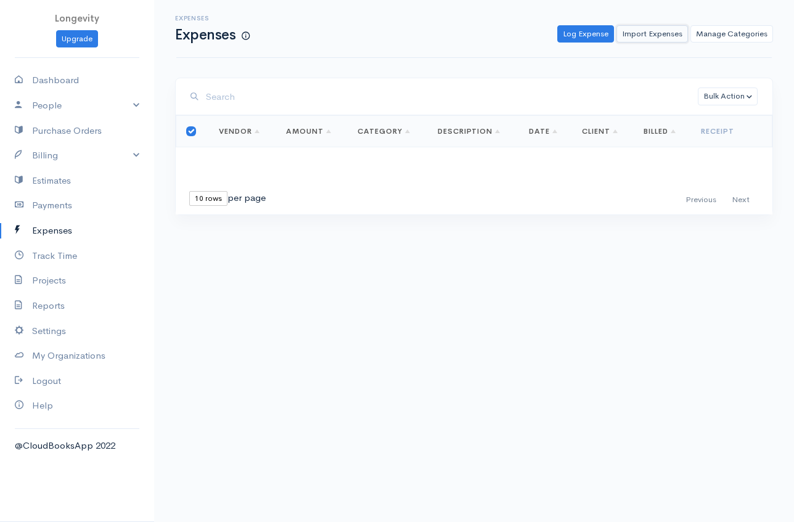
click at [641, 37] on link "Import Expenses" at bounding box center [653, 34] width 72 height 18
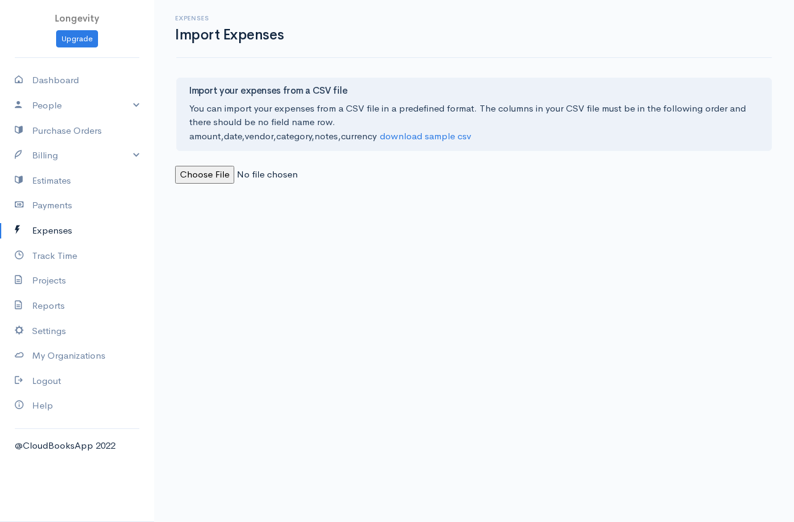
click at [201, 179] on input "file" at bounding box center [259, 175] width 168 height 18
type input "C:\fakepath\For upload.csv"
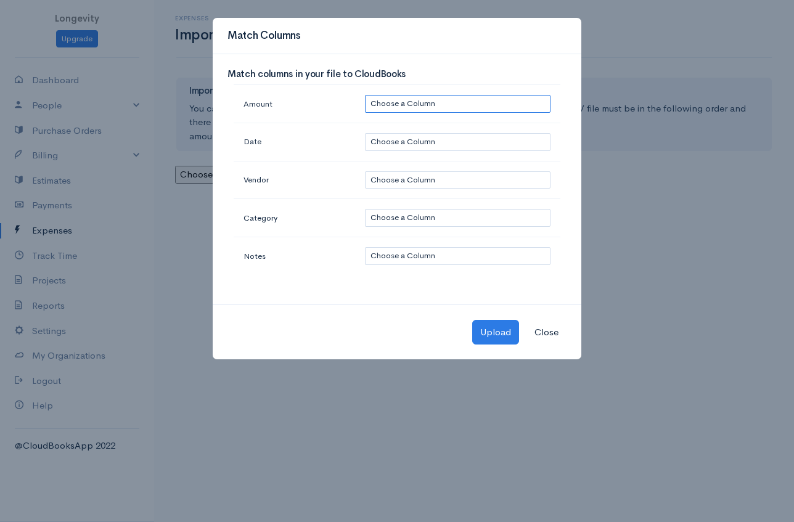
click at [412, 103] on select "Choose a Column : $ 4000.00 : 10/01/2025 : Rent : : : usd" at bounding box center [458, 104] width 186 height 18
select select "0"
click at [365, 95] on select "Choose a Column : $ 4000.00 : 10/01/2025 : Rent : : : usd" at bounding box center [458, 104] width 186 height 18
click at [397, 141] on select "Choose a Column : $ 4000.00 : 10/01/2025 : Rent : : : usd" at bounding box center [458, 142] width 186 height 18
select select "1"
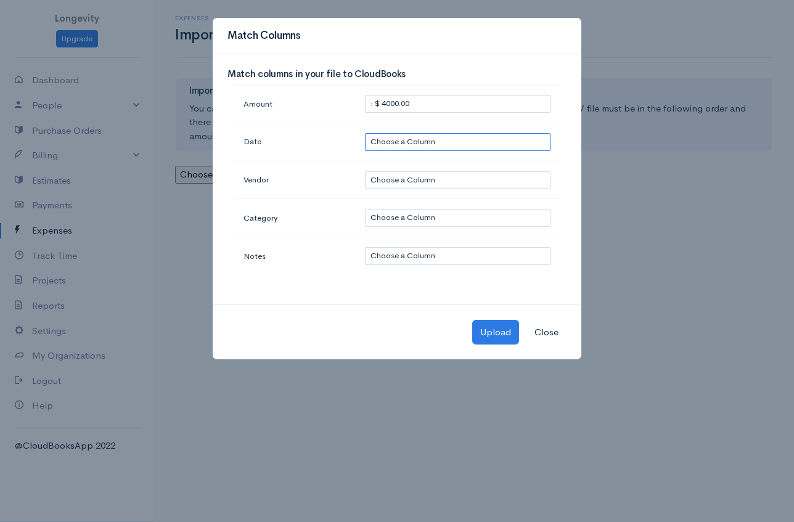
click at [365, 133] on select "Choose a Column : $ 4000.00 : 10/01/2025 : Rent : : : usd" at bounding box center [458, 142] width 186 height 18
click at [414, 183] on select "Choose a Column : $ 4000.00 : 10/01/2025 : Rent : : : usd" at bounding box center [458, 180] width 186 height 18
select select "2"
click at [365, 171] on select "Choose a Column : $ 4000.00 : 10/01/2025 : Rent : : : usd" at bounding box center [458, 180] width 186 height 18
click at [425, 221] on select "Choose a Column : $ 4000.00 : 10/01/2025 : Rent : : : usd" at bounding box center [458, 218] width 186 height 18
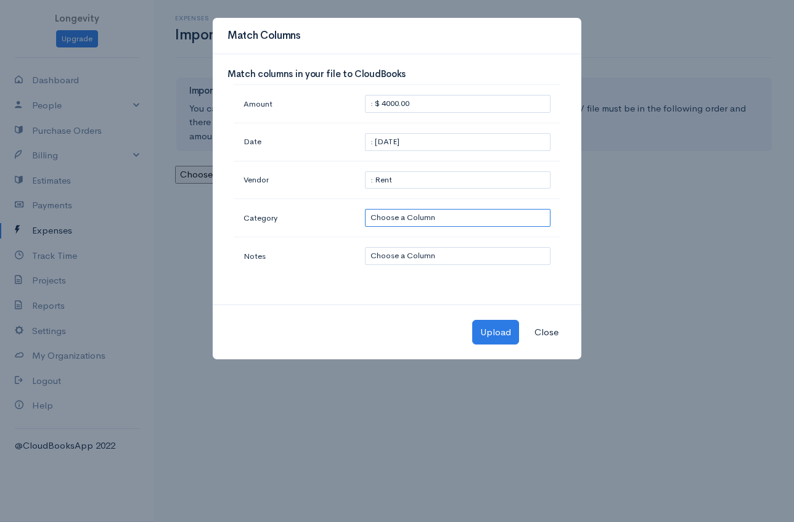
select select "3"
click at [365, 209] on select "Choose a Column : $ 4000.00 : 10/01/2025 : Rent : : : usd" at bounding box center [458, 218] width 186 height 18
click at [409, 257] on select "Choose a Column : $ 4000.00 : 10/01/2025 : Rent : : : usd" at bounding box center [458, 256] width 186 height 18
select select "4"
click at [365, 247] on select "Choose a Column : $ 4000.00 : 10/01/2025 : Rent : : : usd" at bounding box center [458, 256] width 186 height 18
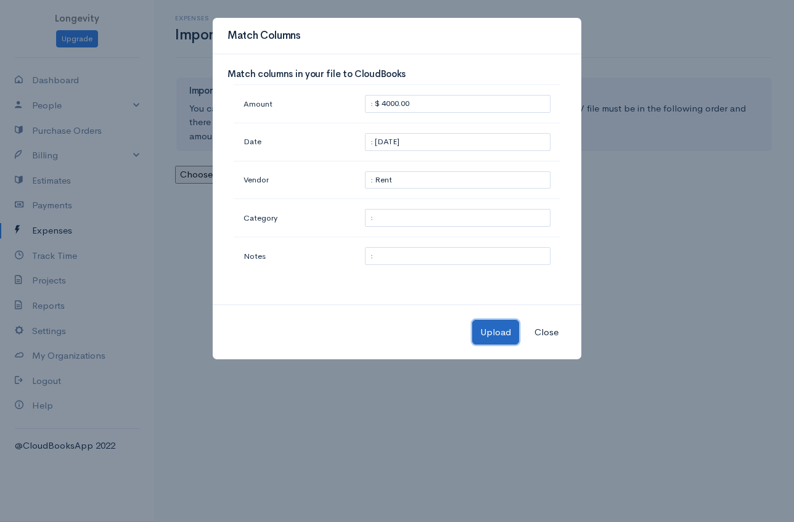
click at [506, 335] on button "Upload" at bounding box center [495, 332] width 47 height 25
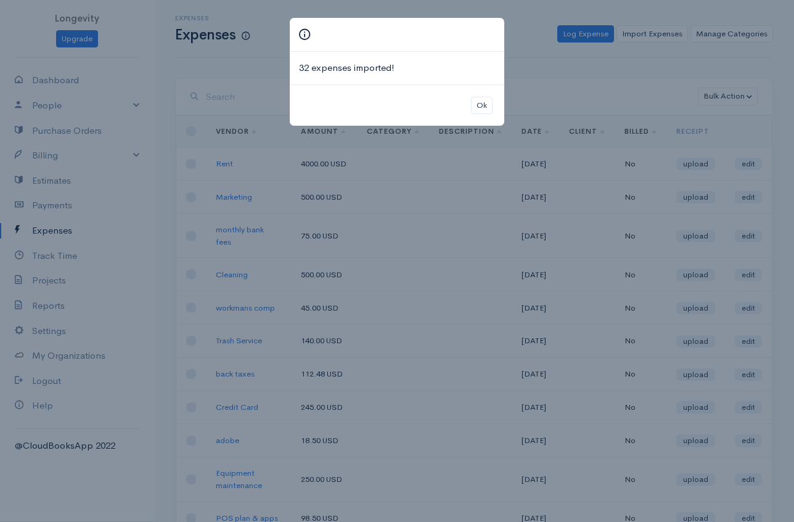
click at [580, 68] on div "32 expenses imported! Ok" at bounding box center [397, 261] width 794 height 522
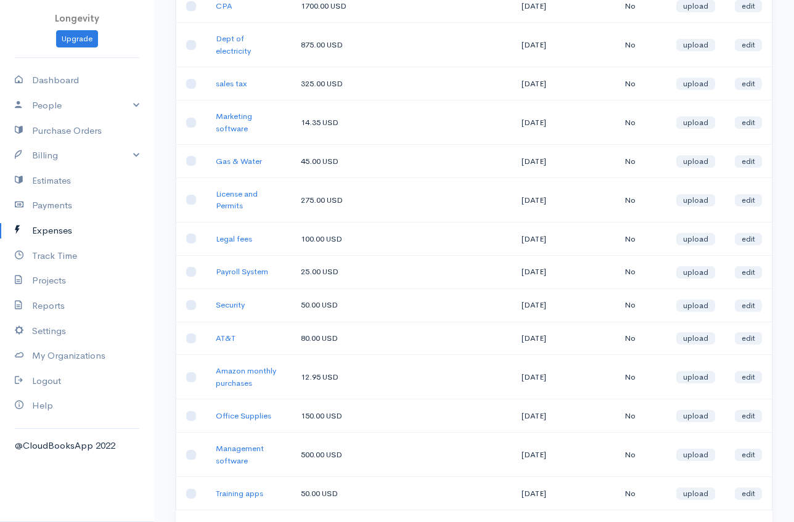
scroll to position [834, 0]
click at [191, 51] on input "checkbox" at bounding box center [191, 46] width 10 height 10
checkbox input "true"
click at [747, 52] on link "edit" at bounding box center [748, 45] width 27 height 12
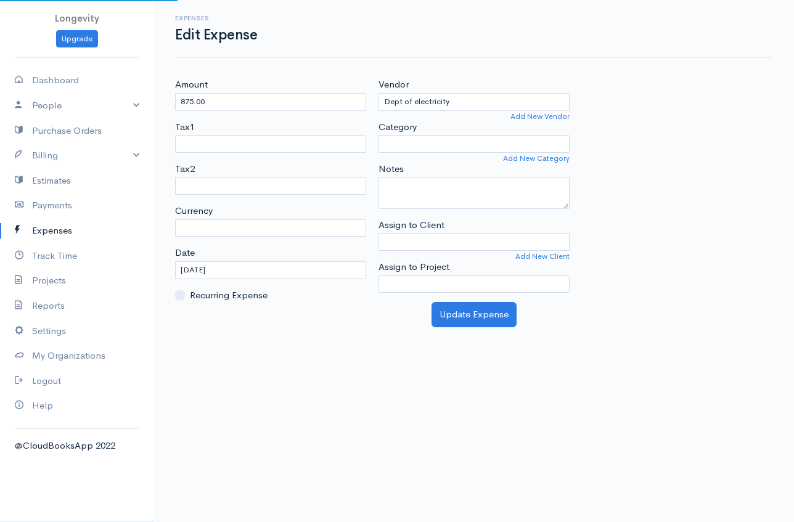
select select "USD"
select select
click at [60, 229] on link "Expenses" at bounding box center [77, 230] width 154 height 25
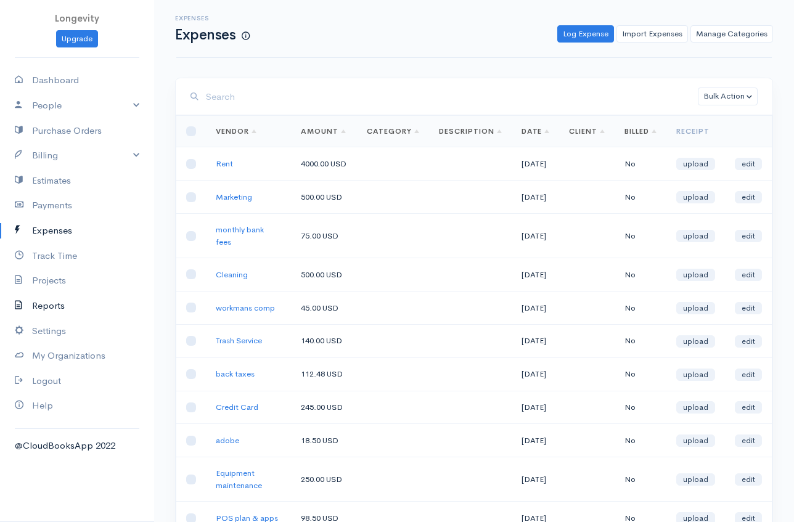
click at [52, 308] on link "Reports" at bounding box center [77, 306] width 154 height 25
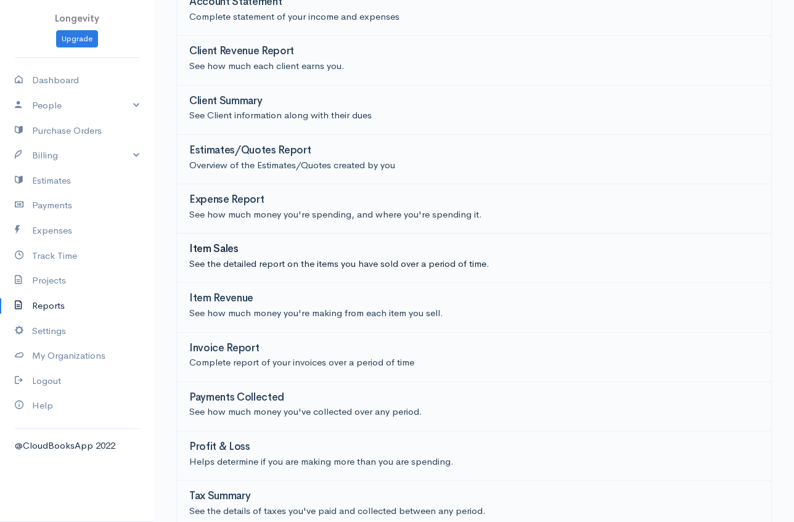
scroll to position [149, 0]
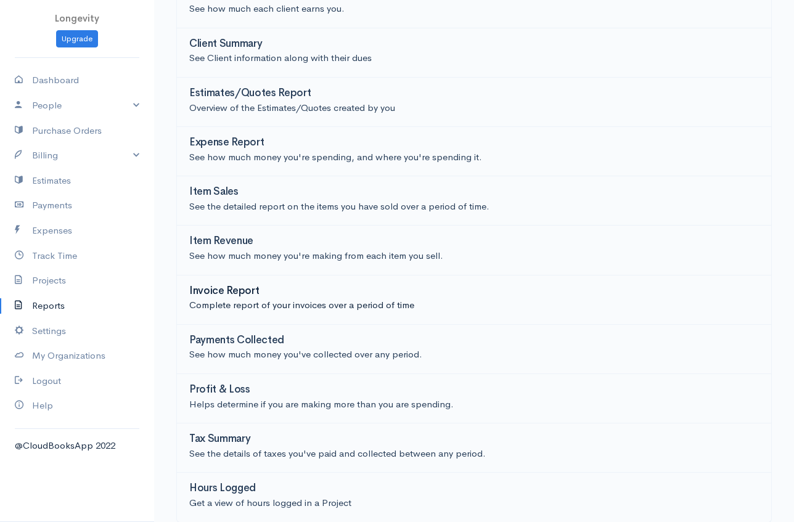
click at [237, 299] on p "Complete report of your invoices over a period of time" at bounding box center [474, 306] width 570 height 14
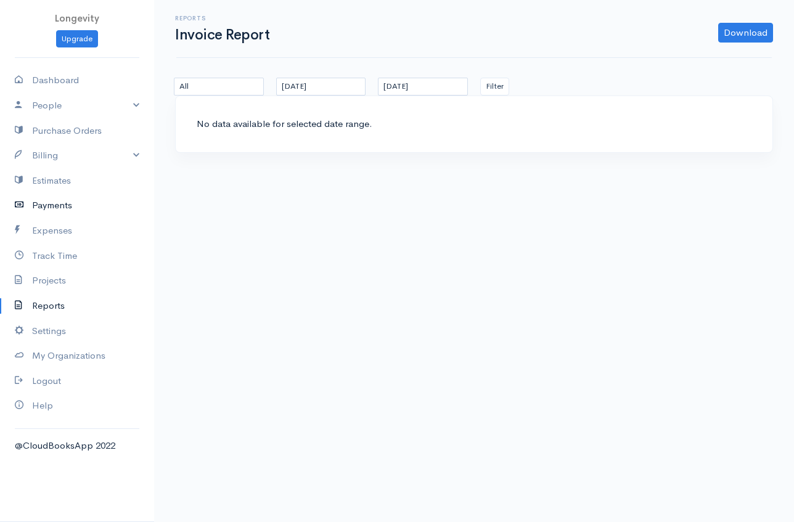
click at [67, 204] on link "Payments" at bounding box center [77, 205] width 154 height 25
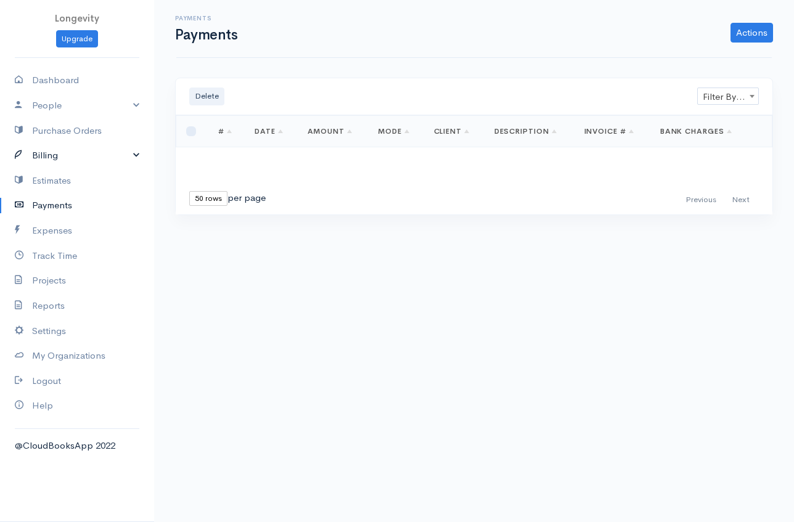
click at [62, 156] on link "Billing" at bounding box center [77, 155] width 154 height 25
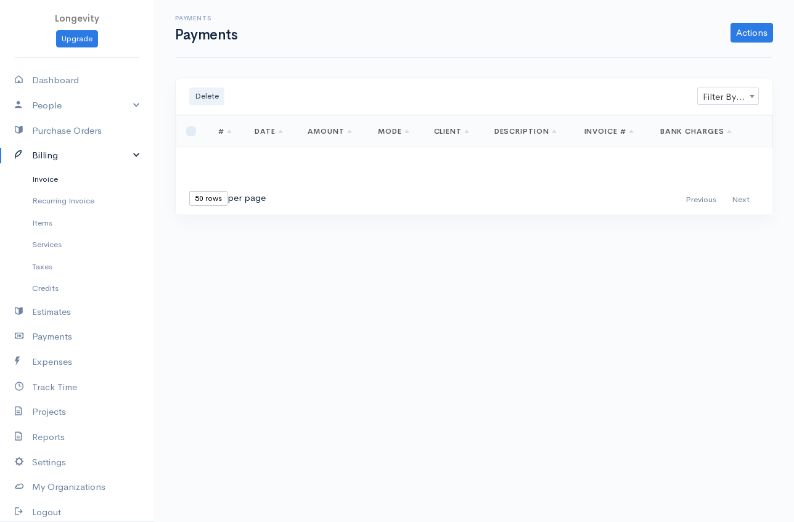
click at [51, 181] on link "Invoice" at bounding box center [77, 179] width 154 height 22
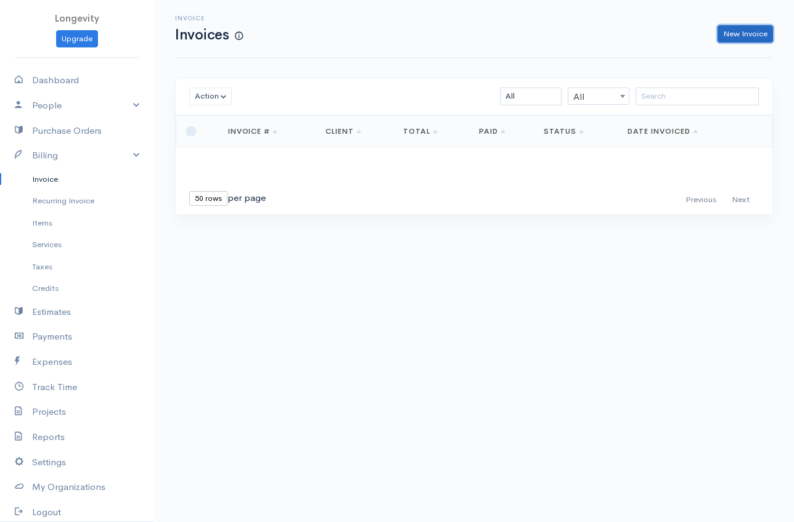
click at [739, 31] on link "New Invoice" at bounding box center [746, 34] width 56 height 18
select select "[GEOGRAPHIC_DATA]"
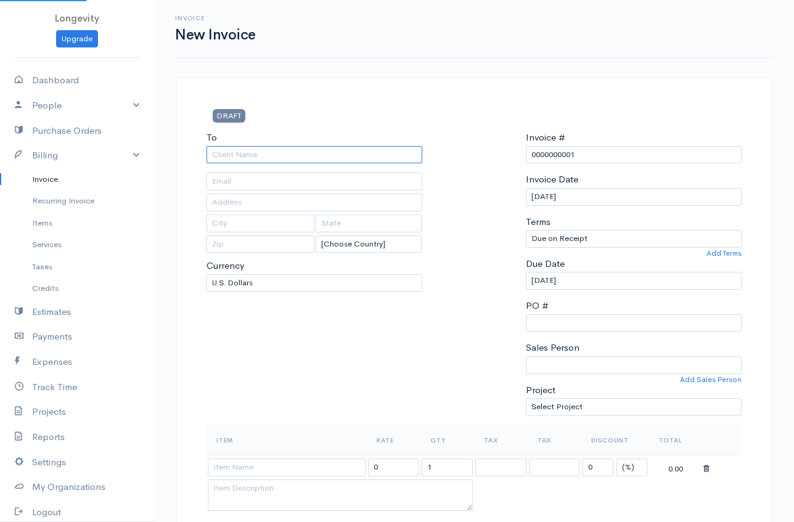
click at [284, 155] on input "To" at bounding box center [315, 155] width 216 height 18
type input "Jim Bradford"
click at [237, 185] on input "text" at bounding box center [315, 182] width 216 height 18
type input "jameswbrad56@gmail.com"
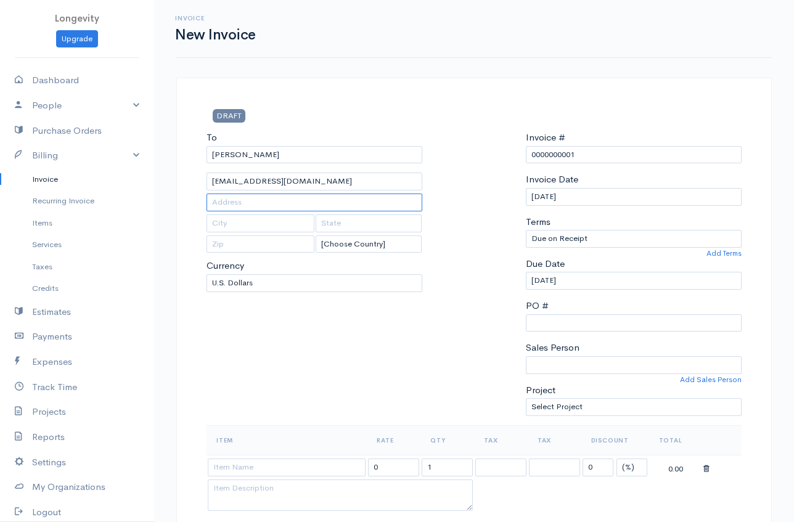
click at [250, 207] on input "text" at bounding box center [315, 203] width 216 height 18
type input "[STREET_ADDRESS][PERSON_NAME]"
click at [226, 231] on input "text" at bounding box center [261, 224] width 108 height 18
type input "[GEOGRAPHIC_DATA]"
type input "TN"
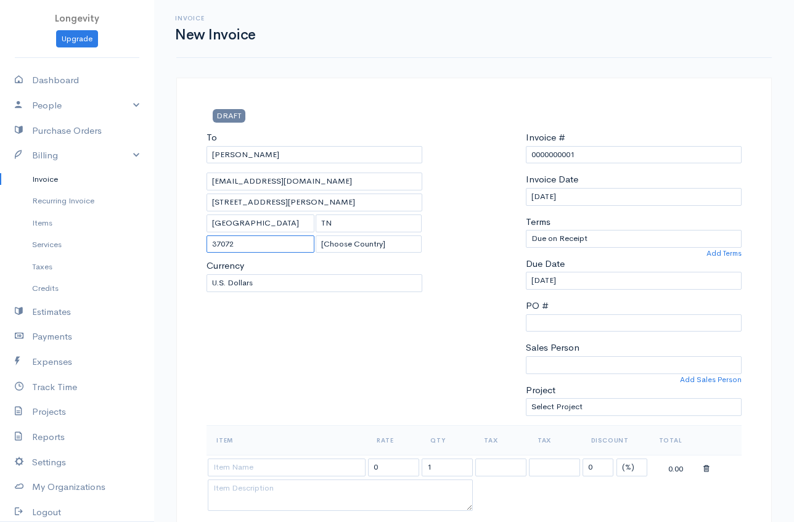
type input "37072"
drag, startPoint x: 269, startPoint y: 158, endPoint x: 201, endPoint y: 157, distance: 67.8
click at [201, 157] on div "To Jim Bradford jameswbrad56@gmail.com 3270 Patton Branch Rd Goodlettsville TN …" at bounding box center [314, 278] width 228 height 295
type input "[PERSON_NAME]"
drag, startPoint x: 316, startPoint y: 184, endPoint x: 200, endPoint y: 181, distance: 116.0
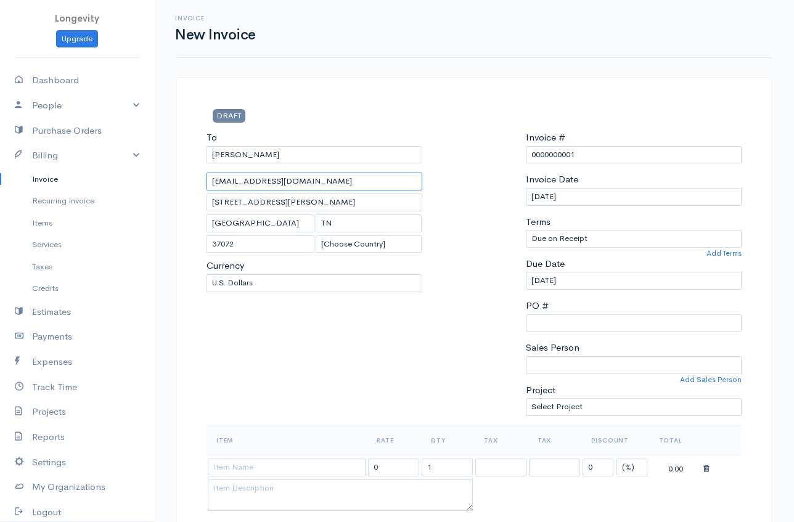
click at [200, 181] on div "To Paige Ring jameswbrad56@gmail.com 3270 Patton Branch Rd Goodlettsville TN 37…" at bounding box center [314, 278] width 228 height 295
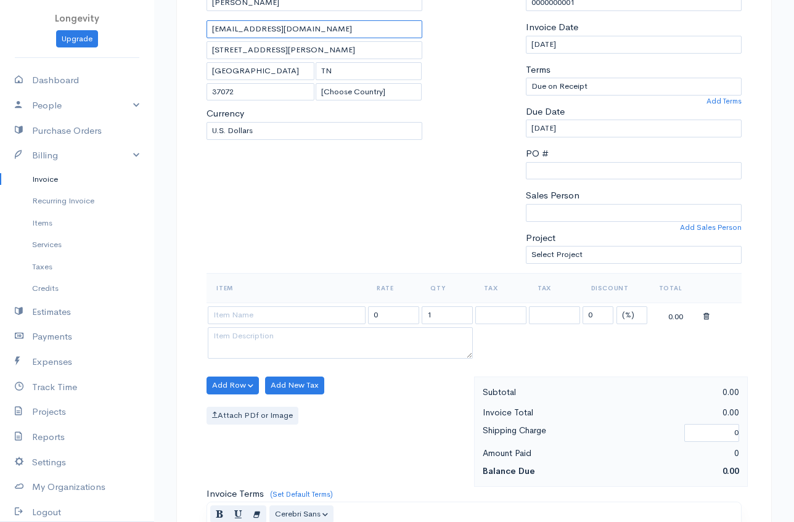
scroll to position [155, 0]
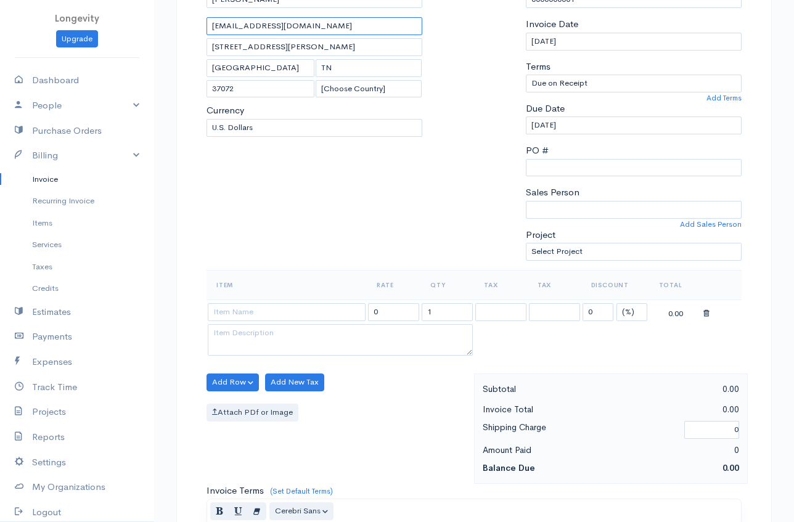
type input "[EMAIL_ADDRESS][DOMAIN_NAME]"
click at [589, 253] on select "Select Project" at bounding box center [634, 252] width 216 height 18
click at [526, 243] on select "Select Project" at bounding box center [634, 252] width 216 height 18
click at [310, 311] on input at bounding box center [287, 312] width 158 height 18
type input "P"
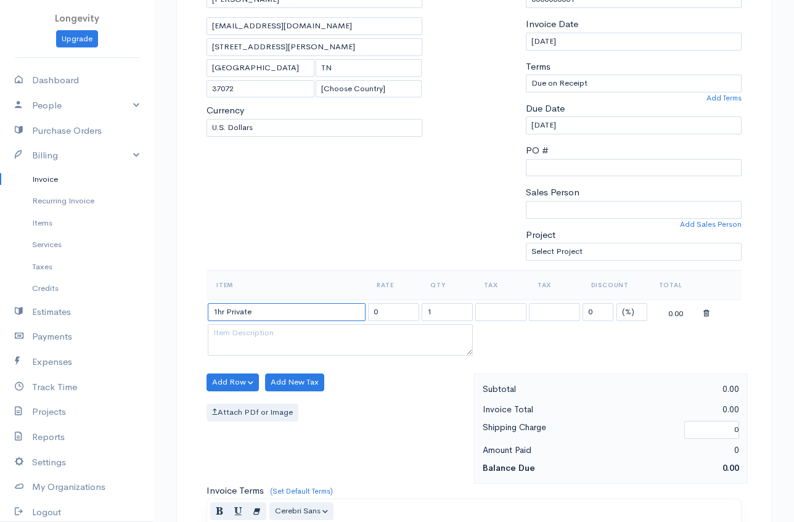
type input "1hr Private"
click at [391, 315] on input "0" at bounding box center [393, 312] width 51 height 18
drag, startPoint x: 391, startPoint y: 315, endPoint x: 363, endPoint y: 310, distance: 28.1
click at [363, 310] on tr "1hr Private 0 1 0 (%) Flat 0.00" at bounding box center [474, 312] width 535 height 24
type input "100"
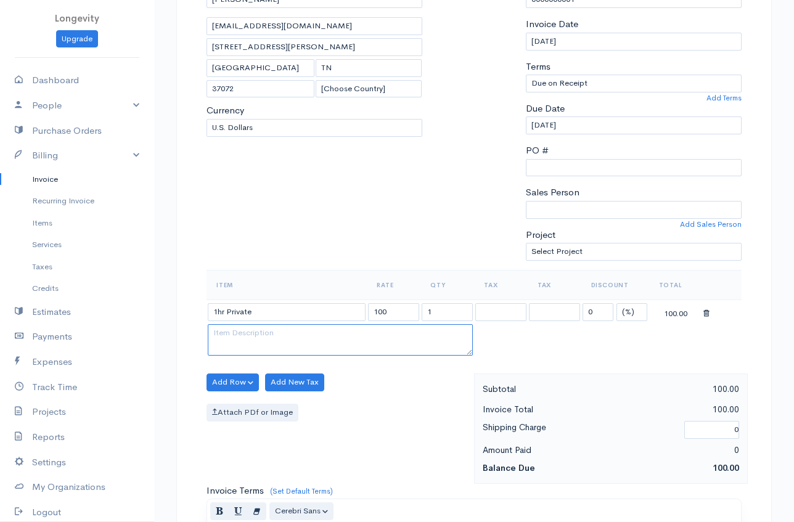
click at [359, 336] on textarea at bounding box center [340, 340] width 265 height 32
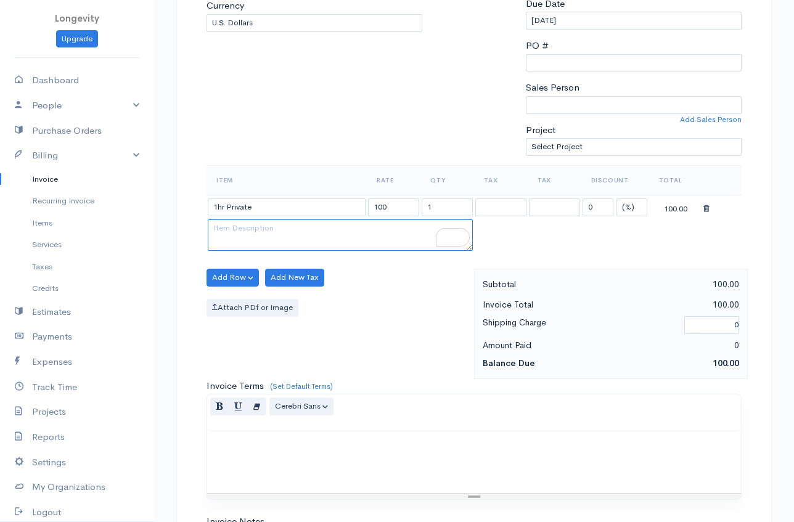
scroll to position [260, 0]
type textarea "Functional Movement focus"
drag, startPoint x: 263, startPoint y: 208, endPoint x: 170, endPoint y: 203, distance: 93.3
click at [176, 206] on div "DRAFT To Paige Ring paigemring@gmail.com 3270 Patton Branch Rd Goodlettsville T…" at bounding box center [474, 299] width 596 height 963
type input "2"
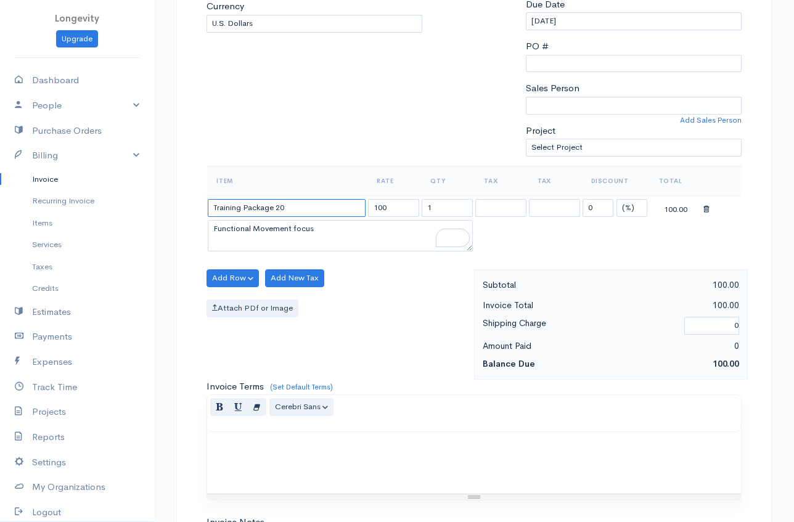
type input "Training Package 20"
drag, startPoint x: 393, startPoint y: 213, endPoint x: 333, endPoint y: 207, distance: 60.1
click at [333, 207] on tr "Training Package 20 100 1 0 (%) Flat 100.00" at bounding box center [474, 208] width 535 height 24
type input "2000"
click at [288, 210] on input "Training Package 20" at bounding box center [287, 208] width 158 height 18
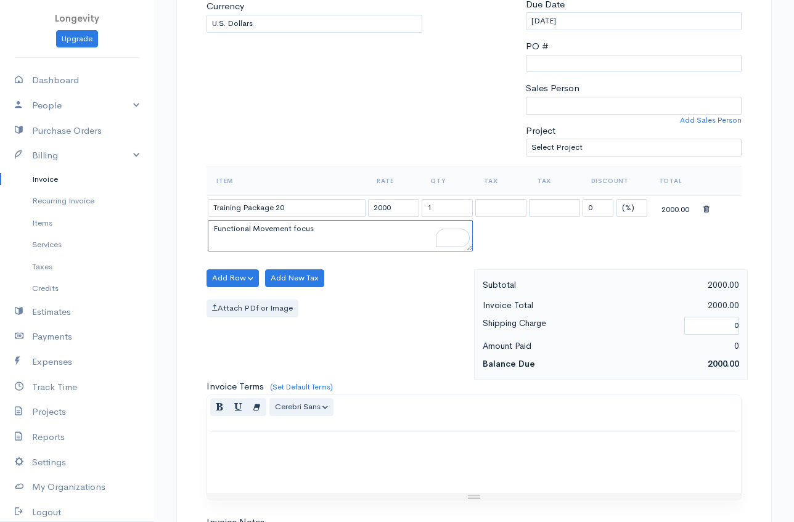
click at [321, 231] on textarea "Functional Movement focus" at bounding box center [340, 236] width 265 height 32
drag, startPoint x: 321, startPoint y: 231, endPoint x: 195, endPoint y: 234, distance: 125.9
click at [195, 234] on div "DRAFT To Paige Ring paigemring@gmail.com 3270 Patton Branch Rd Goodlettsville T…" at bounding box center [474, 299] width 596 height 963
drag, startPoint x: 278, startPoint y: 239, endPoint x: 284, endPoint y: 239, distance: 6.8
click at [277, 239] on textarea "Functional Movement focus" at bounding box center [340, 236] width 265 height 32
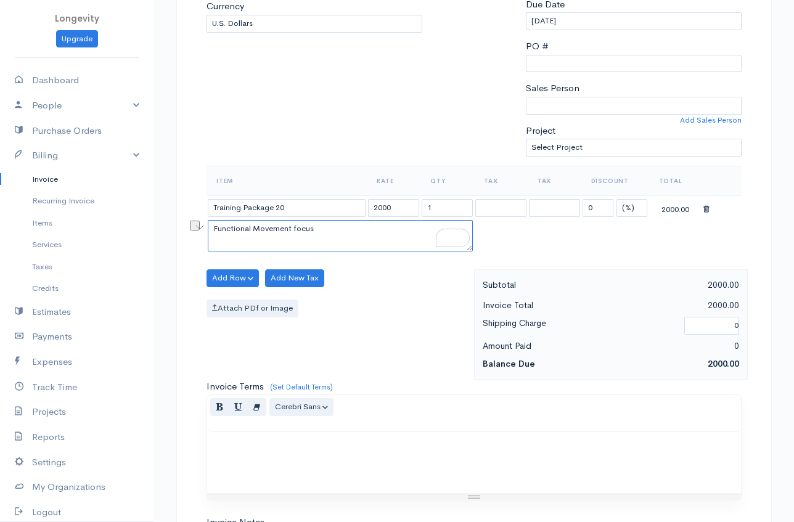
click at [311, 236] on textarea "Functional Movement focus" at bounding box center [340, 236] width 265 height 32
drag, startPoint x: 318, startPoint y: 235, endPoint x: 202, endPoint y: 223, distance: 117.2
click at [202, 223] on div "Item Rate Qty Tax Tax Discount Total Training Package 20 2000 1 0 (%) Flat 2000…" at bounding box center [474, 218] width 548 height 104
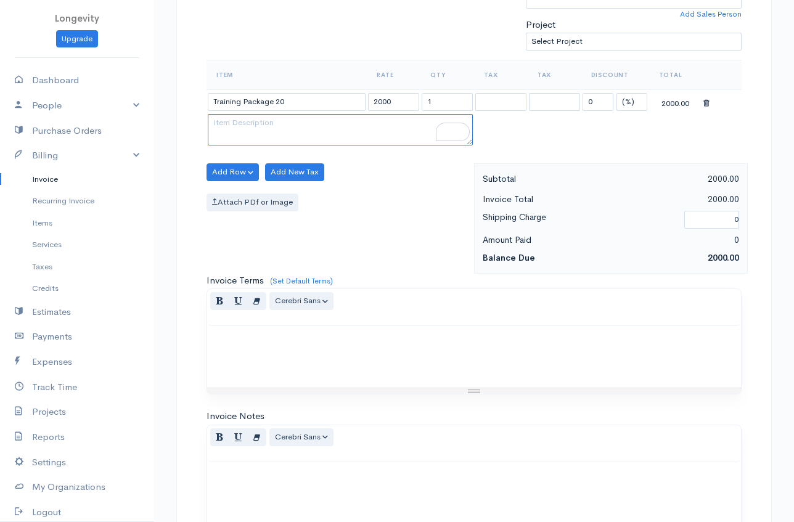
scroll to position [370, 0]
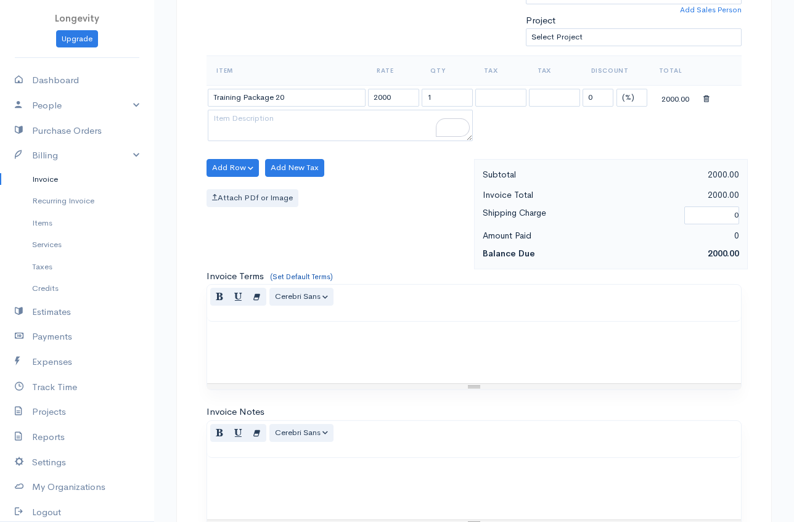
click at [307, 279] on link "(Set Default Terms)" at bounding box center [301, 277] width 63 height 10
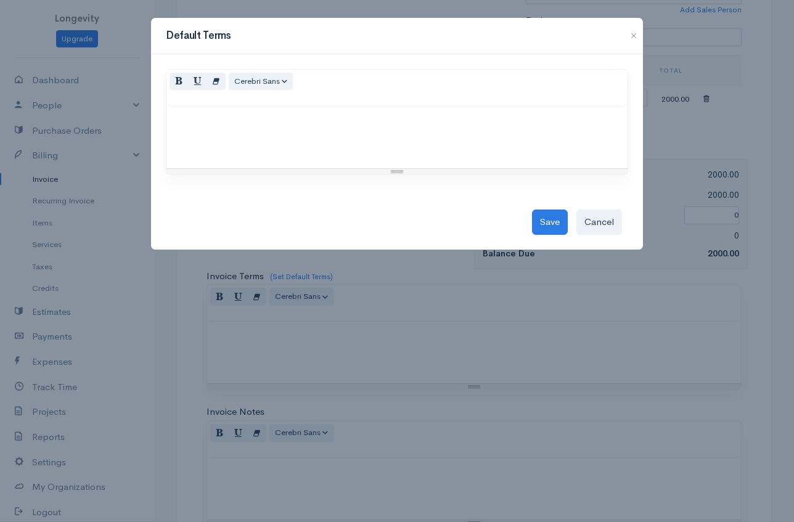
click at [337, 133] on div at bounding box center [397, 138] width 461 height 62
click at [553, 226] on button "Save" at bounding box center [550, 222] width 36 height 25
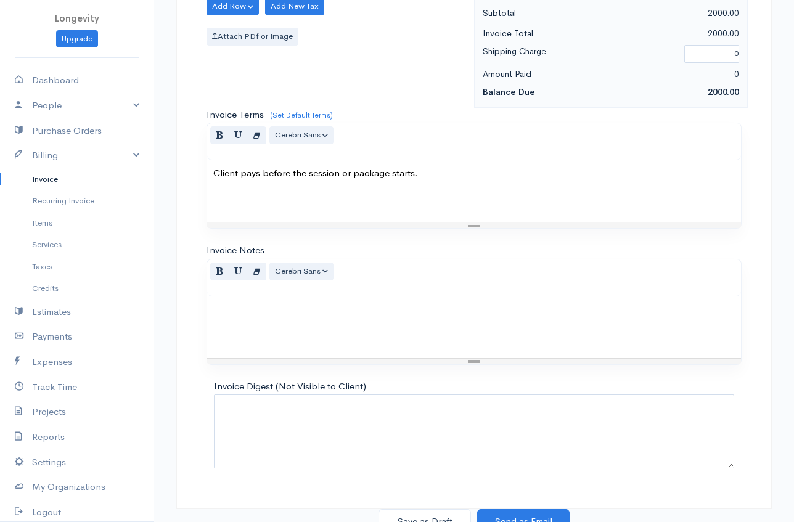
scroll to position [531, 0]
click at [341, 309] on p at bounding box center [474, 310] width 522 height 14
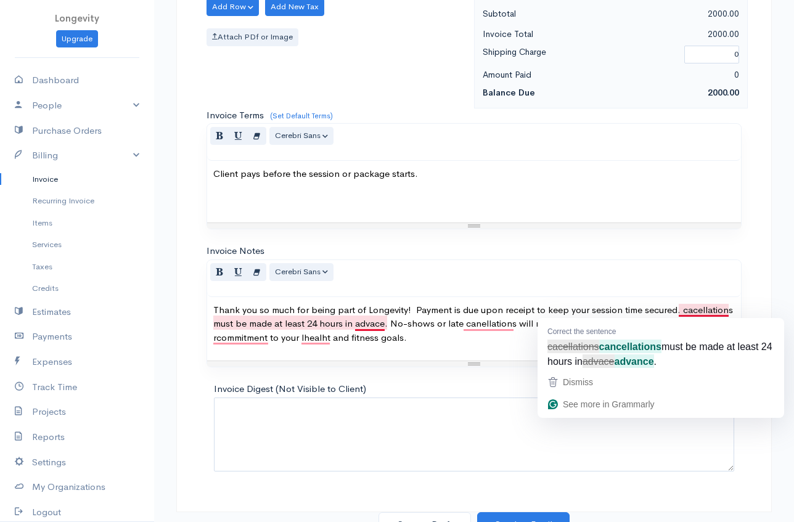
click at [694, 313] on p "Thank you so much for being part of Longevity! Payment is due upon receipt to k…" at bounding box center [474, 324] width 522 height 42
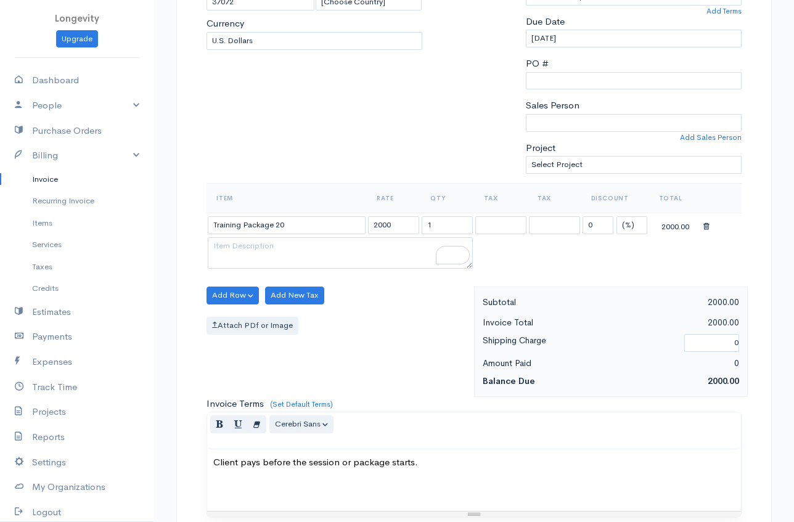
scroll to position [242, 0]
click at [278, 223] on input "Training Package 20" at bounding box center [287, 225] width 158 height 18
drag, startPoint x: 278, startPoint y: 223, endPoint x: 290, endPoint y: 223, distance: 11.7
click at [290, 223] on input "Training Package 20" at bounding box center [287, 225] width 158 height 18
click at [218, 223] on input "Training Package" at bounding box center [287, 225] width 158 height 18
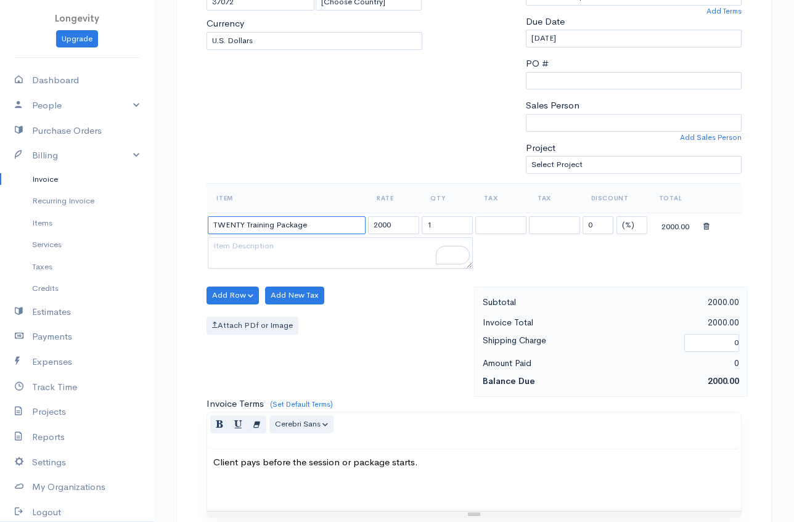
click at [215, 223] on input "TWENTY Training Package" at bounding box center [287, 225] width 158 height 18
click at [247, 224] on input ""TWENTY Training Package" at bounding box center [287, 225] width 158 height 18
click at [218, 226] on input ""TWENTY" Training Package" at bounding box center [287, 225] width 158 height 18
type input ""THE TWENTY" Training Package"
drag, startPoint x: 398, startPoint y: 229, endPoint x: 365, endPoint y: 223, distance: 33.8
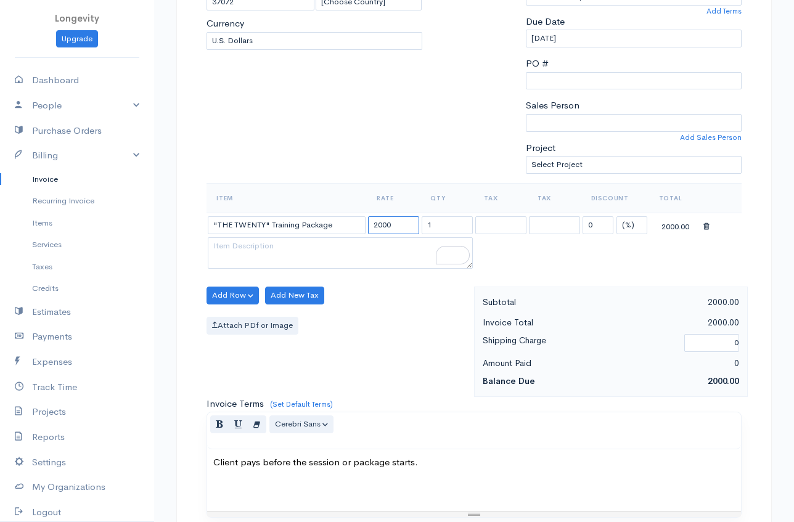
click at [365, 223] on tr ""THE TWENTY" Training Package 2000 1 0 (%) Flat 2000.00" at bounding box center [474, 225] width 535 height 24
type input "1800"
click at [323, 252] on textarea "To enrich screen reader interactions, please activate Accessibility in Grammarl…" at bounding box center [340, 253] width 265 height 32
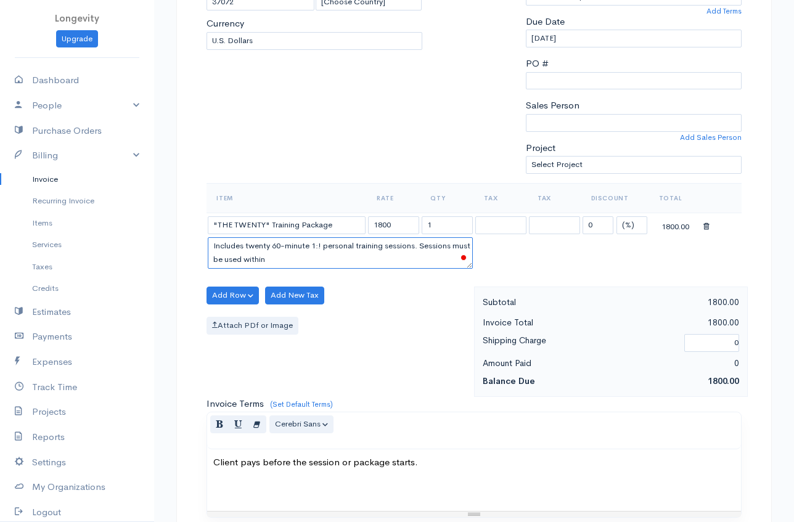
type textarea "Includes twenty 60-minute 1:! personal training sessions. Sessions must be used…"
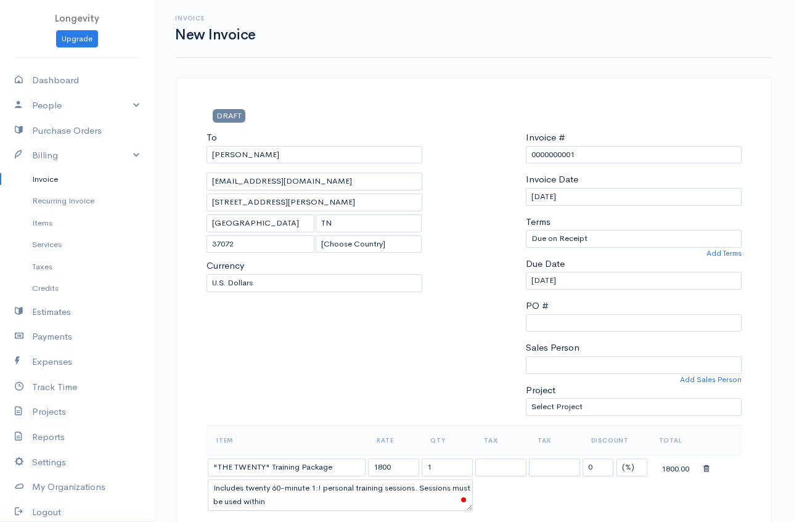
select select "[GEOGRAPHIC_DATA]"
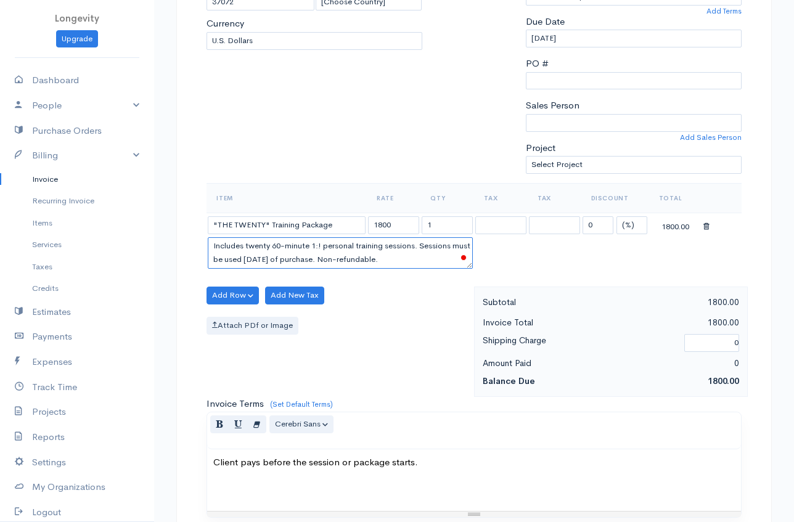
click at [397, 252] on textarea "Includes twenty 60-minute 1:! personal training sessions. Sessions must be used…" at bounding box center [340, 253] width 265 height 32
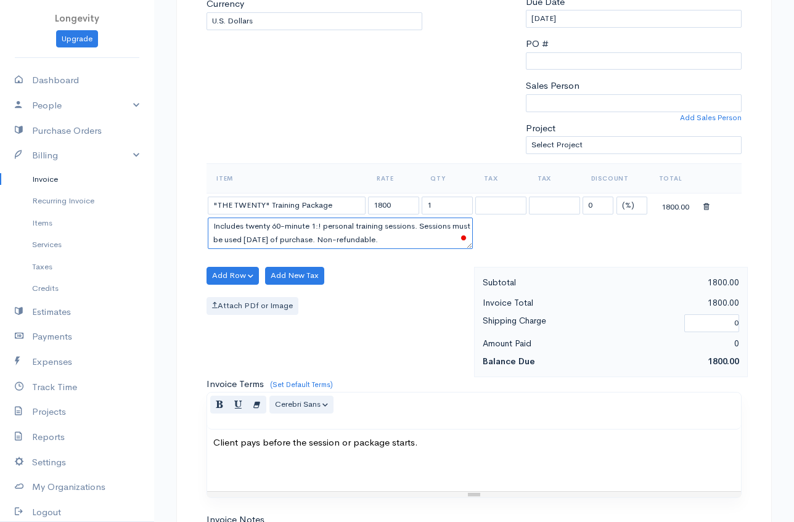
scroll to position [263, 0]
click at [323, 227] on textarea "Includes twenty 60-minute 1:! personal training sessions. Sessions must be used…" at bounding box center [340, 232] width 265 height 32
type textarea "Includes twenty 60-minute 1:1 personal training sessions. Sessions must be used…"
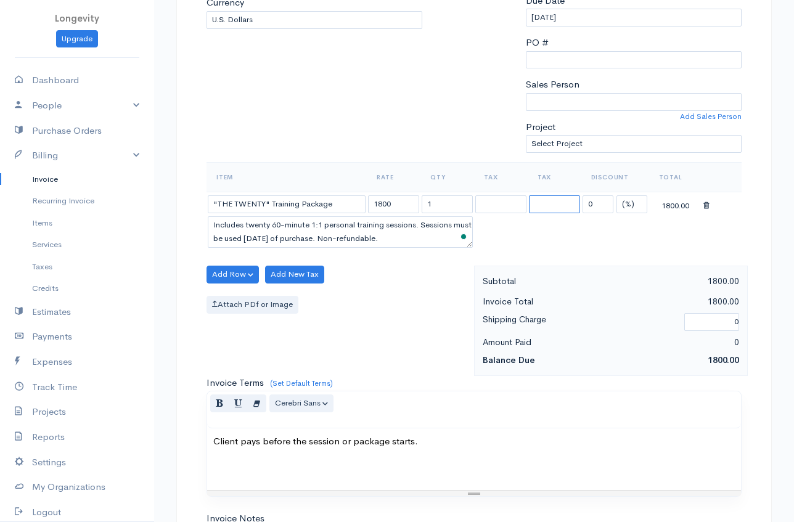
click at [553, 203] on select at bounding box center [554, 205] width 51 height 18
click at [635, 208] on select "(%) Flat" at bounding box center [632, 205] width 31 height 18
click at [492, 204] on select at bounding box center [501, 205] width 51 height 18
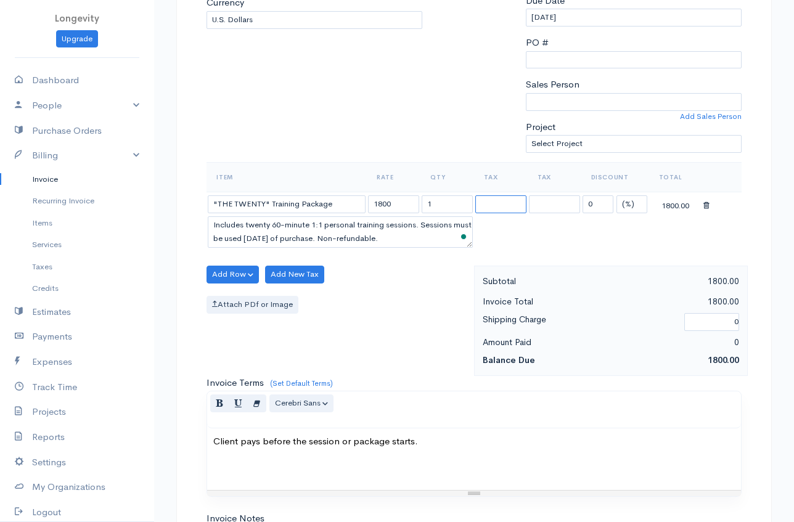
click at [492, 204] on select at bounding box center [501, 205] width 51 height 18
click at [627, 205] on select "(%) Flat" at bounding box center [632, 205] width 31 height 18
click at [498, 208] on select at bounding box center [501, 205] width 51 height 18
click at [488, 203] on select at bounding box center [501, 205] width 51 height 18
click at [449, 202] on input "1" at bounding box center [447, 205] width 51 height 18
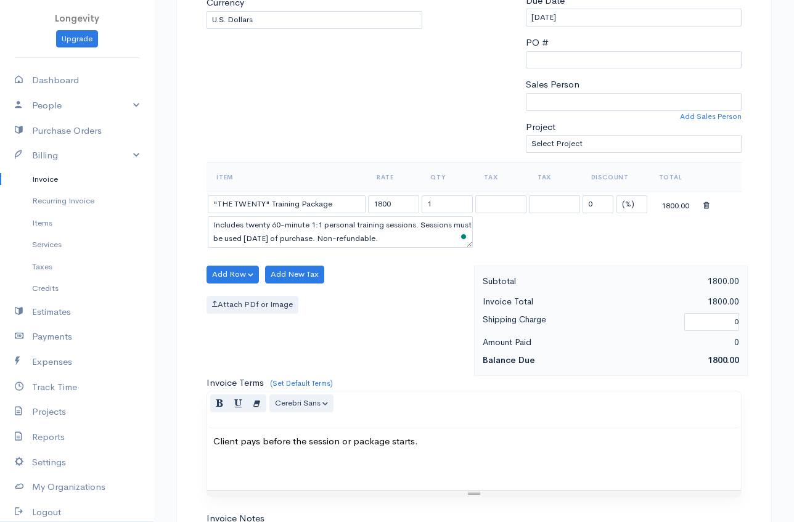
click at [474, 202] on td at bounding box center [501, 204] width 54 height 24
click at [487, 202] on select at bounding box center [501, 205] width 51 height 18
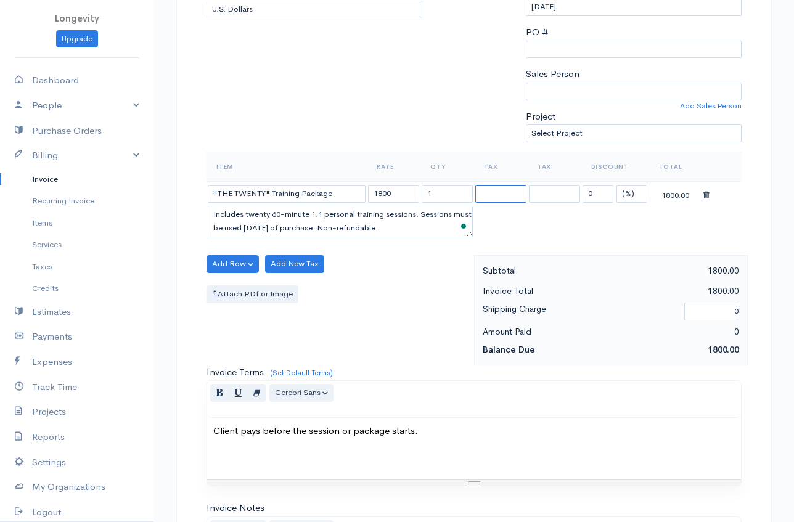
scroll to position [276, 0]
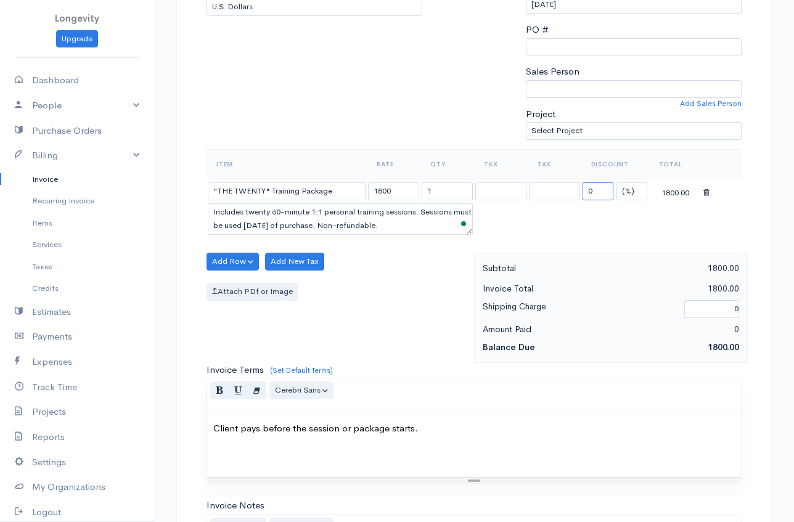
click at [600, 191] on input "0" at bounding box center [598, 192] width 31 height 18
click at [555, 189] on select at bounding box center [554, 192] width 51 height 18
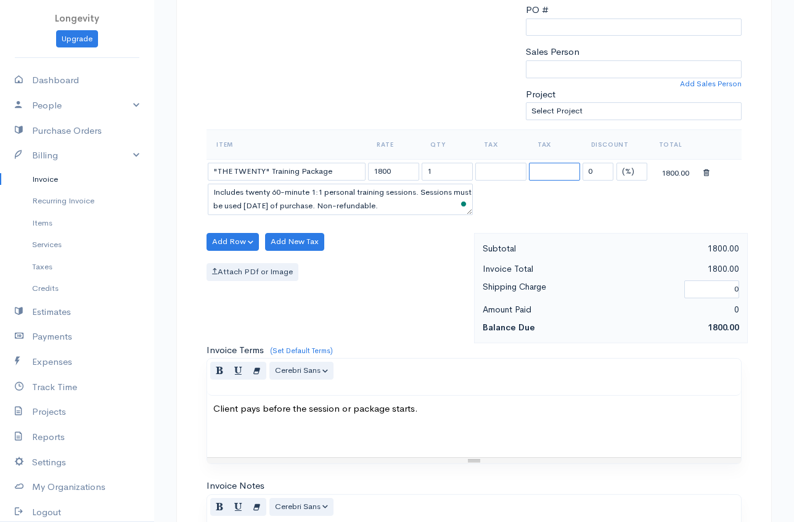
scroll to position [297, 0]
click at [397, 171] on input "1800" at bounding box center [393, 171] width 51 height 18
type input "1850"
click at [256, 273] on label "Attach PDf or Image" at bounding box center [253, 271] width 92 height 18
click at [0, 0] on input "Attach PDf or Image" at bounding box center [0, 0] width 0 height 0
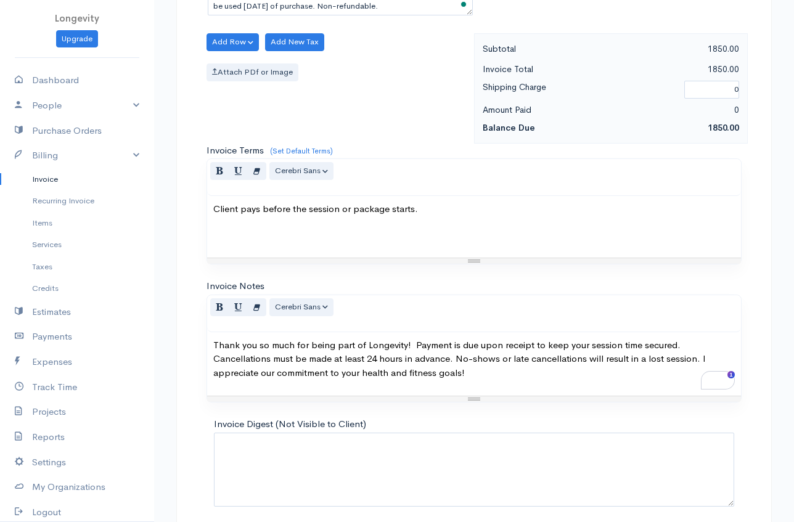
scroll to position [546, 0]
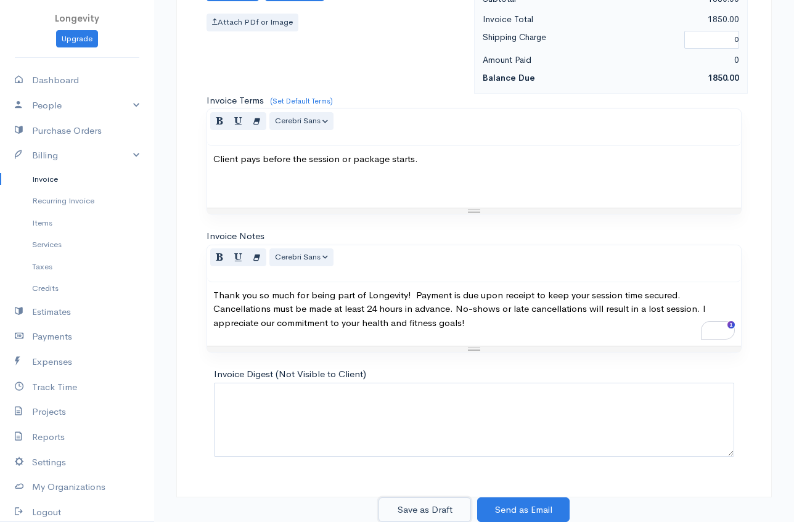
click at [449, 508] on button "Save as Draft" at bounding box center [425, 510] width 93 height 25
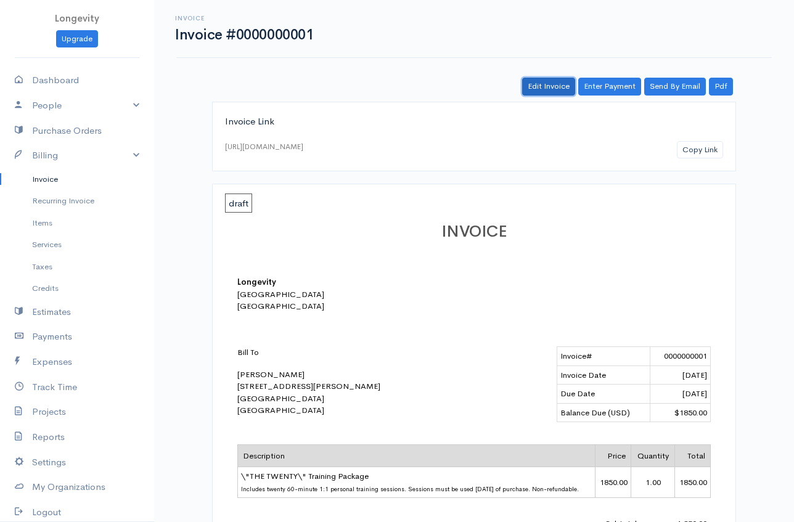
click at [550, 84] on link "Edit Invoice" at bounding box center [548, 87] width 53 height 18
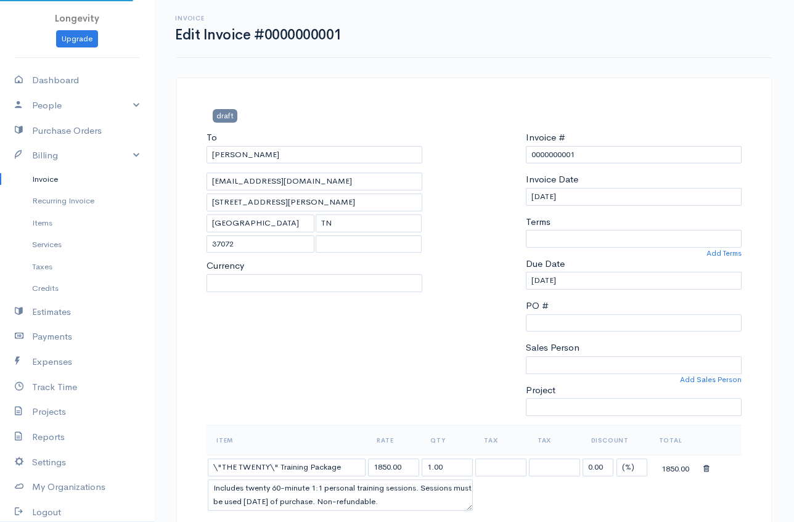
select select "[GEOGRAPHIC_DATA]"
select select "USD"
select select "0"
select select
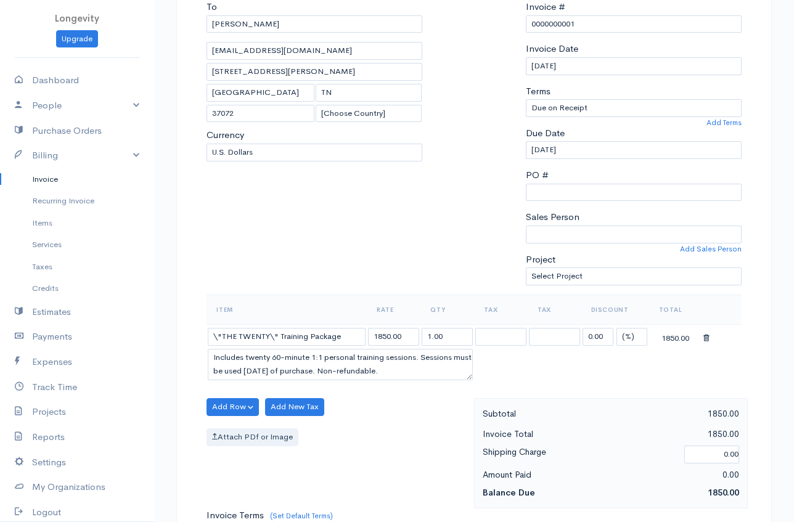
scroll to position [133, 0]
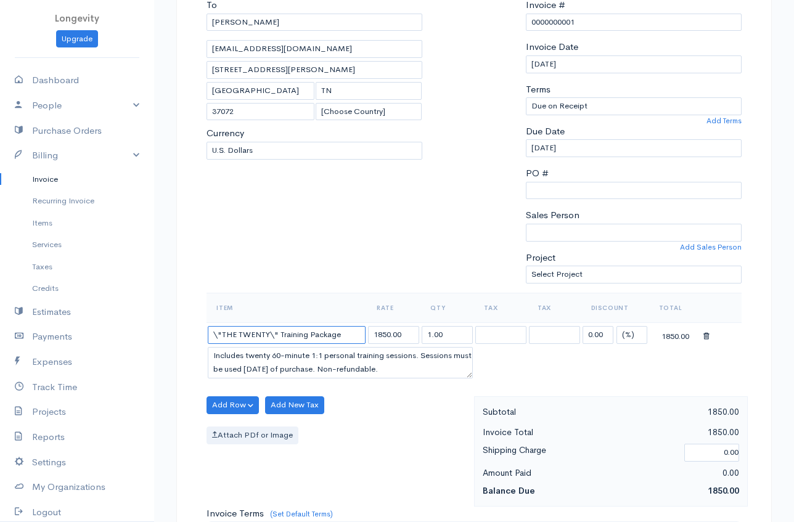
click at [218, 335] on input "\"THE TWENTY\" Training Package" at bounding box center [287, 335] width 158 height 18
click at [272, 337] on input ""THE TWENTY\" Training Package" at bounding box center [287, 335] width 158 height 18
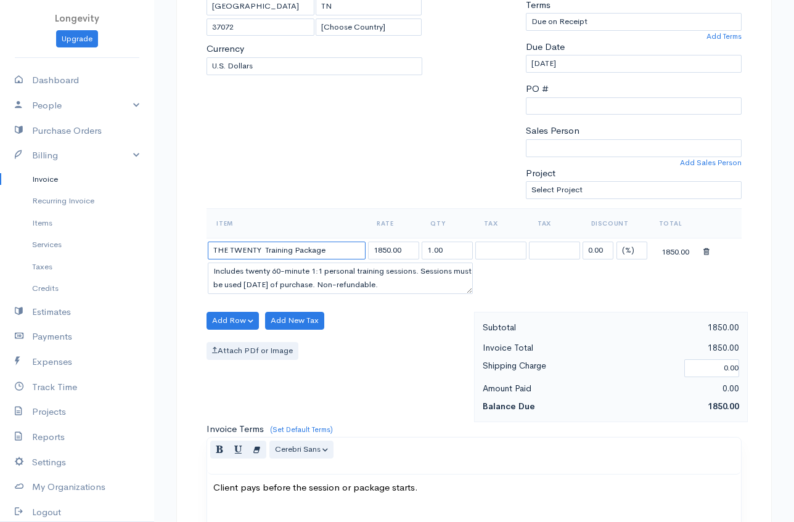
scroll to position [216, 0]
type input "THE TWENTY Training Package"
click at [248, 350] on label "Attach PDf or Image" at bounding box center [253, 352] width 92 height 18
click at [0, 0] on input "Attach PDf or Image" at bounding box center [0, 0] width 0 height 0
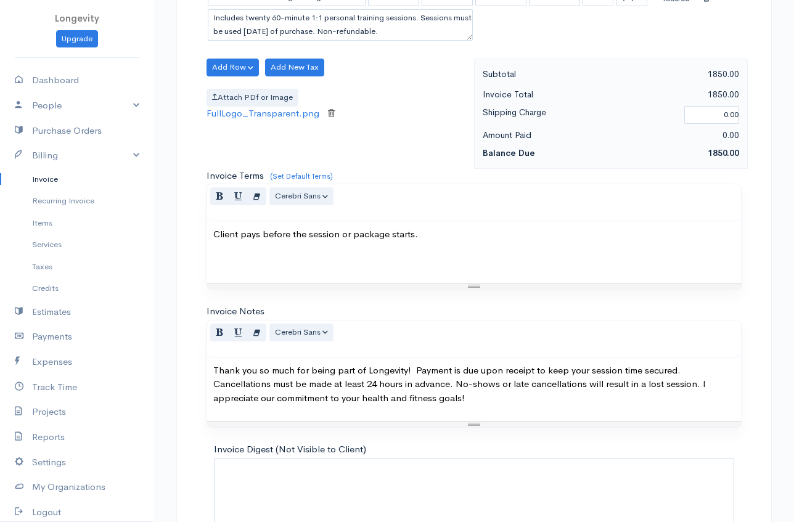
scroll to position [546, 0]
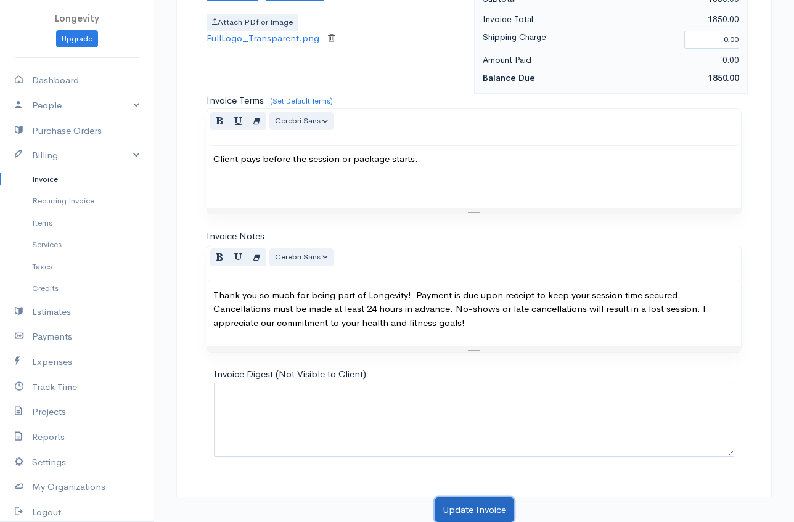
click at [447, 503] on button "Update Invoice" at bounding box center [475, 510] width 80 height 25
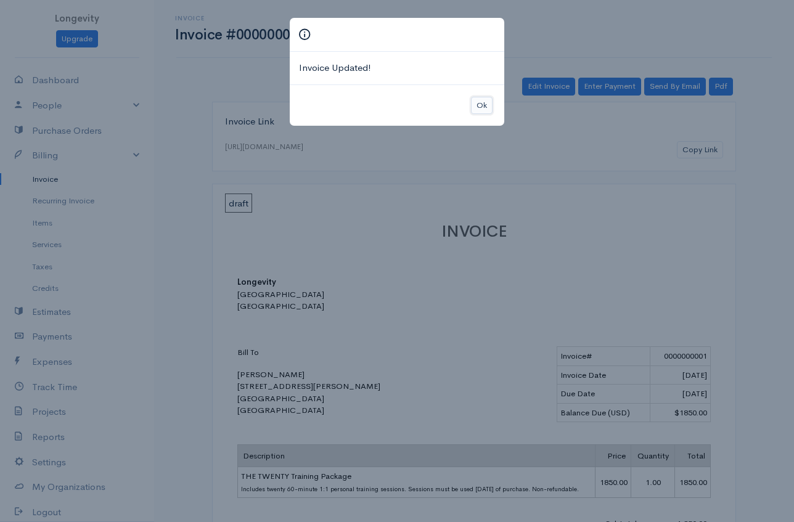
click at [475, 104] on button "Ok" at bounding box center [482, 106] width 22 height 18
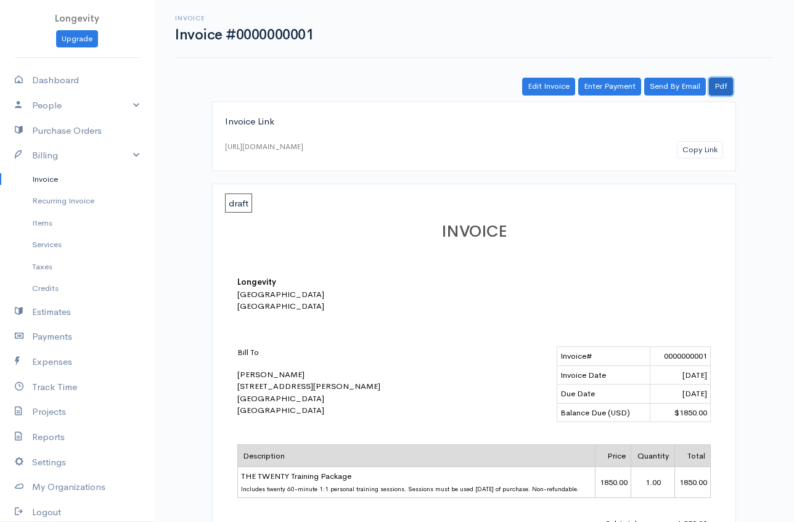
click at [727, 82] on link "Pdf" at bounding box center [721, 87] width 24 height 18
click at [558, 86] on link "Edit Invoice" at bounding box center [548, 87] width 53 height 18
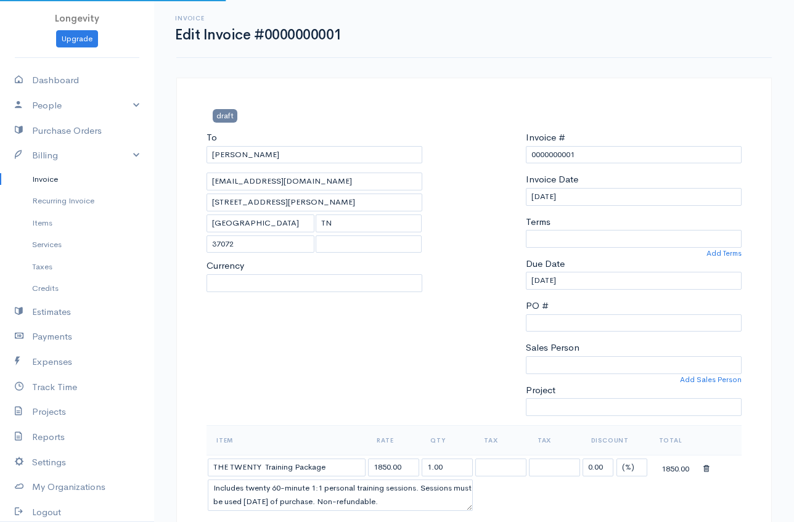
select select "[GEOGRAPHIC_DATA]"
select select "USD"
select select "0"
select select
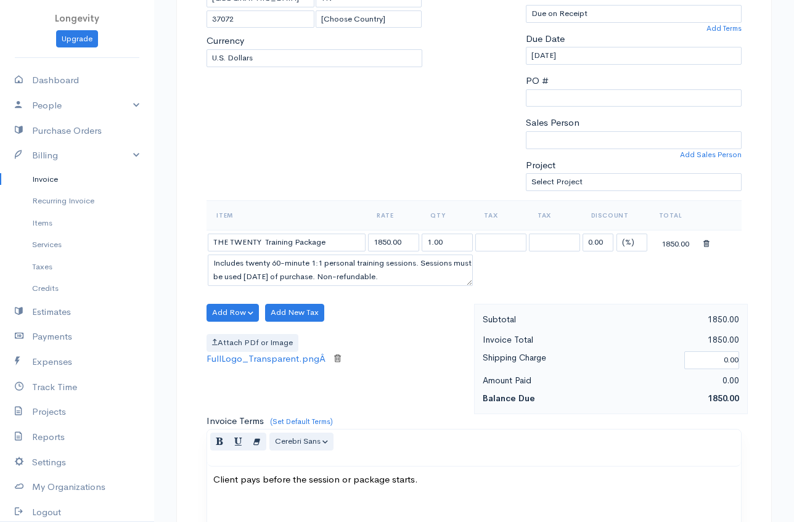
scroll to position [240, 0]
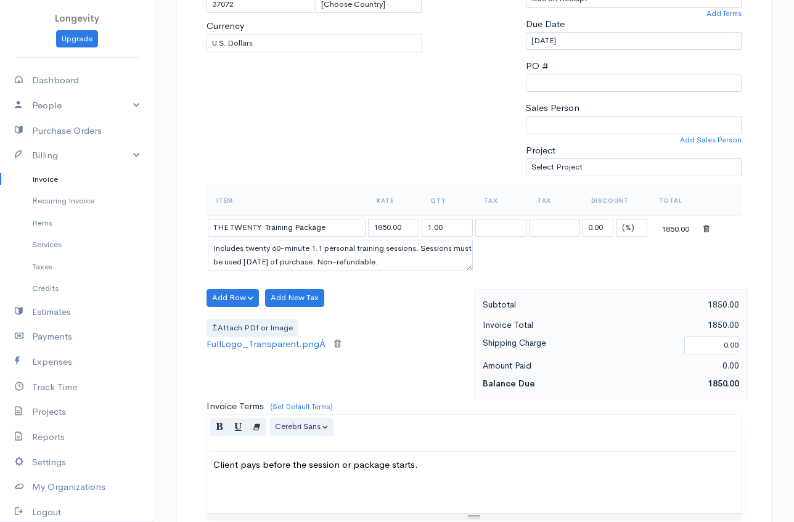
click at [335, 346] on icon at bounding box center [337, 344] width 7 height 10
click at [271, 327] on label "Attach PDf or Image" at bounding box center [253, 328] width 92 height 18
click at [0, 0] on input "Attach PDf or Image" at bounding box center [0, 0] width 0 height 0
